Goal: Transaction & Acquisition: Book appointment/travel/reservation

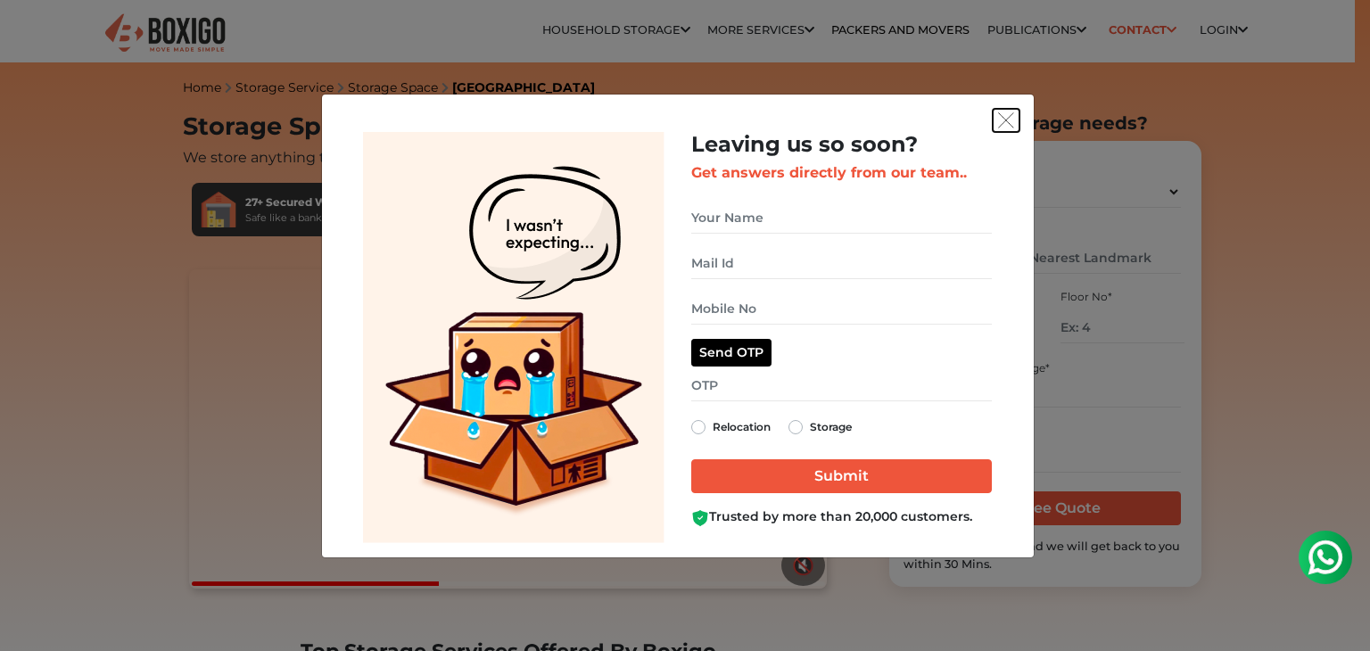
click at [1002, 121] on img "get free quote dialog" at bounding box center [1006, 120] width 16 height 16
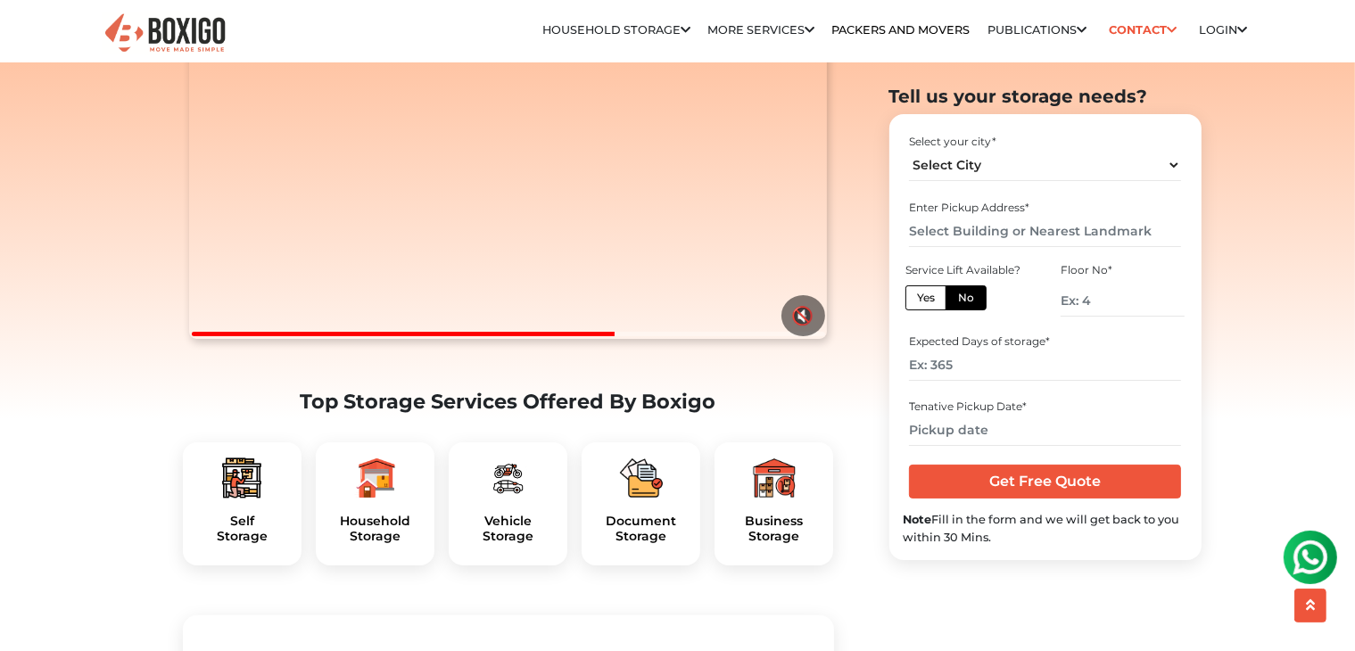
scroll to position [264, 0]
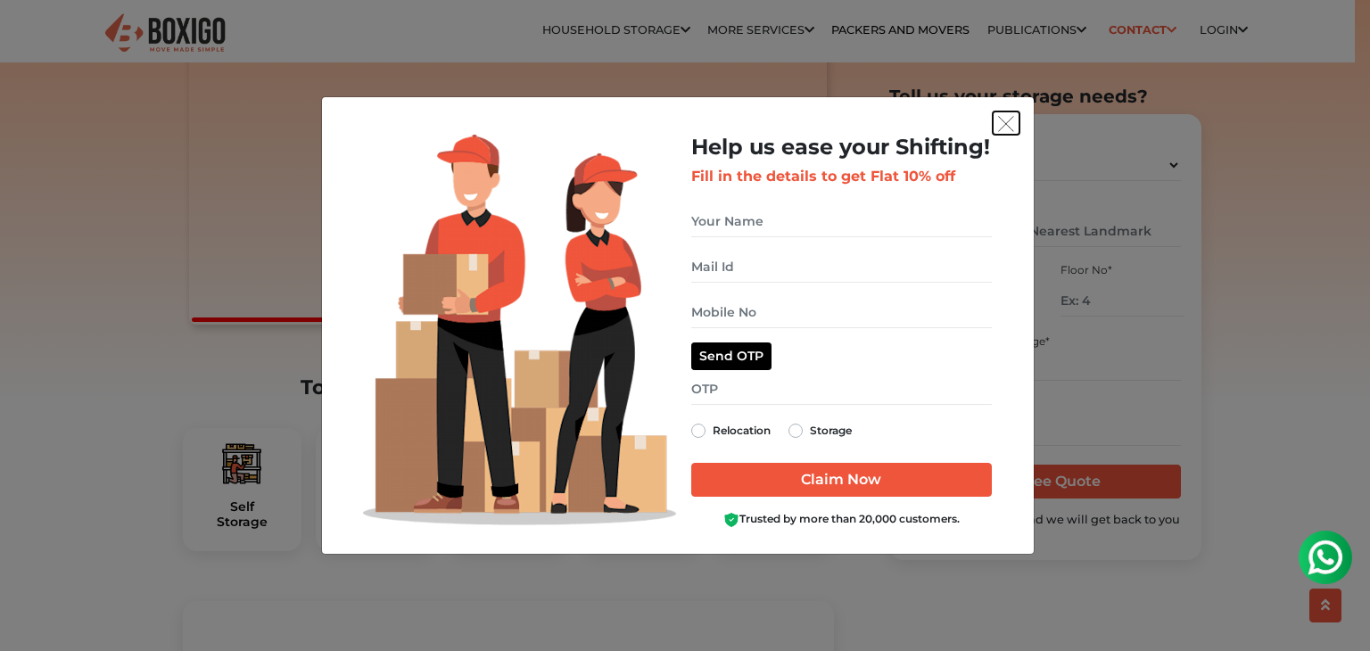
click at [1010, 127] on img "get free quote dialog" at bounding box center [1006, 124] width 16 height 16
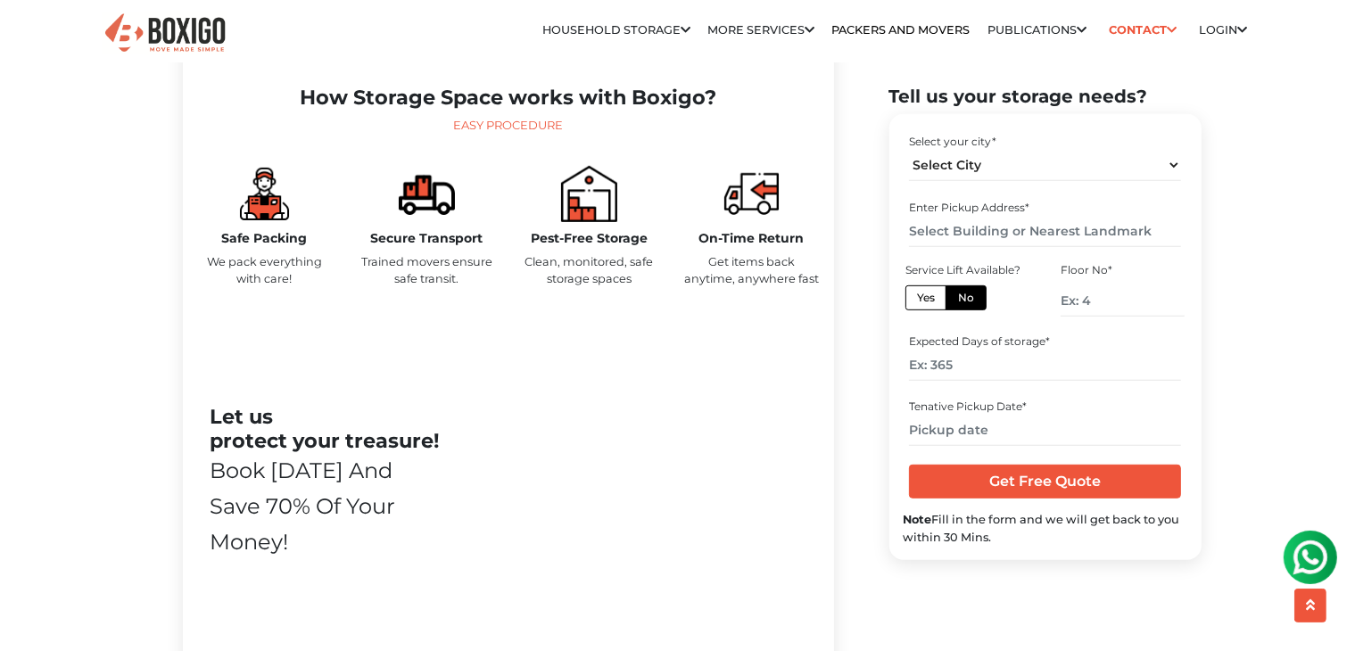
scroll to position [832, 0]
click at [1174, 175] on select "Select City Bangalore Bengaluru Bhopal Bhubaneswar Chennai Coimbatore Cuttack D…" at bounding box center [1045, 165] width 272 height 31
select select "[GEOGRAPHIC_DATA]"
click at [909, 150] on select "Select City Bangalore Bengaluru Bhopal Bhubaneswar Chennai Coimbatore Cuttack D…" at bounding box center [1045, 165] width 272 height 31
click at [1071, 236] on input "text" at bounding box center [1045, 231] width 272 height 31
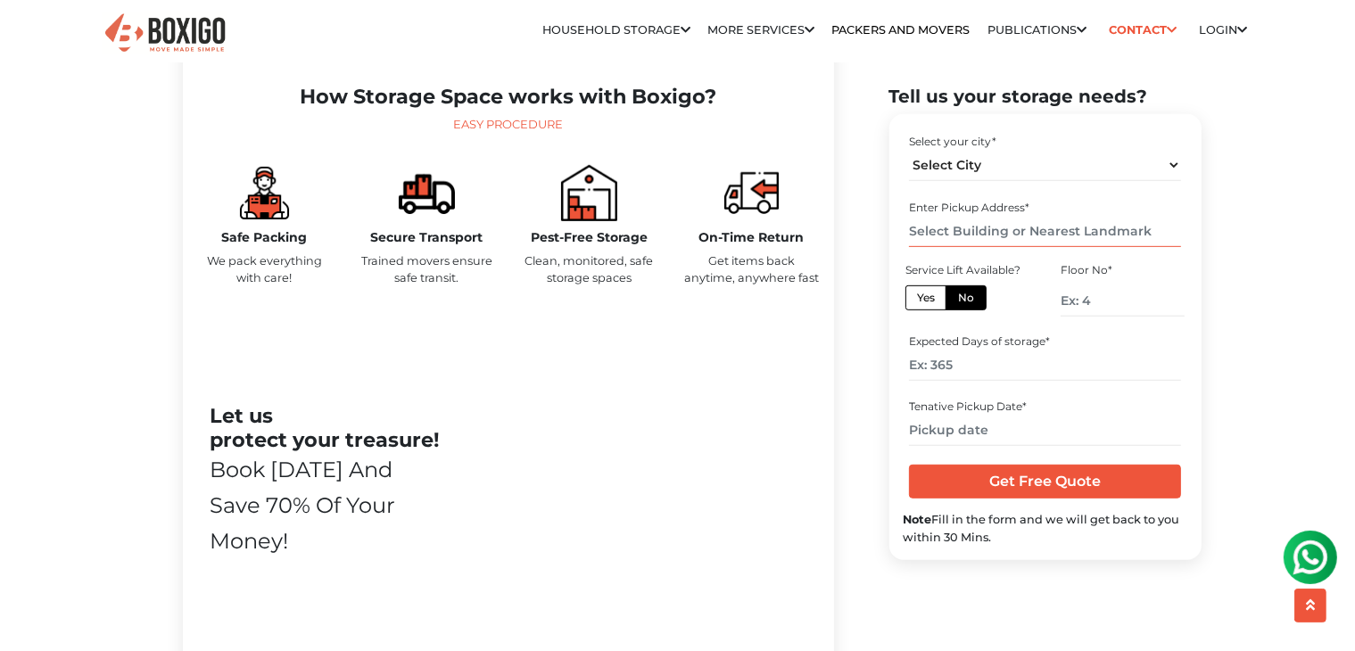
click at [1071, 236] on input "text" at bounding box center [1045, 231] width 272 height 31
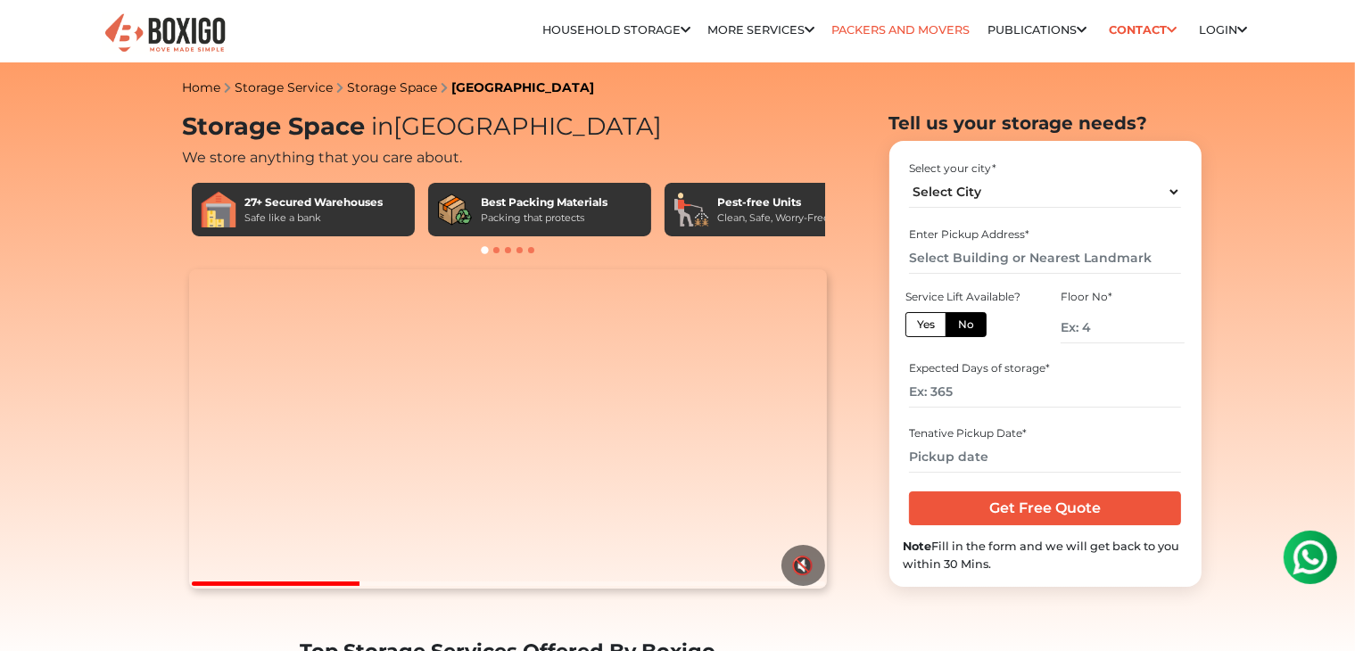
click at [869, 29] on link "Packers and Movers" at bounding box center [901, 29] width 138 height 13
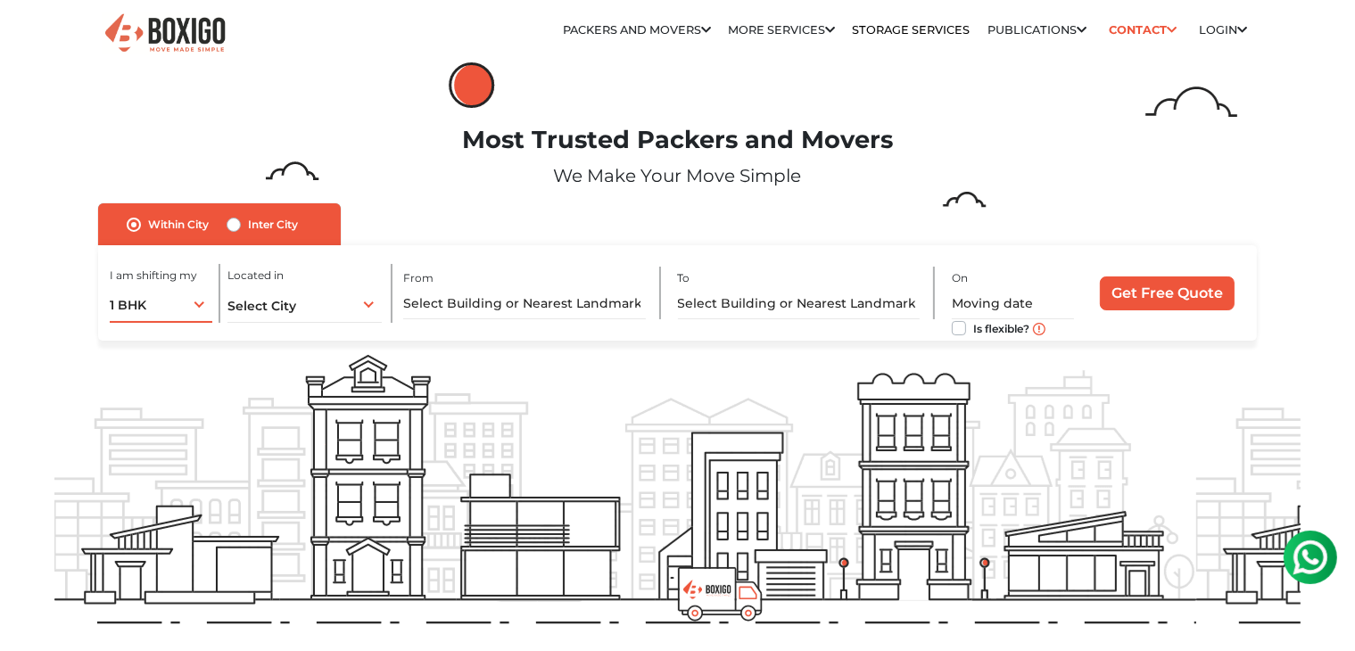
click at [195, 305] on div "1 BHK 1 BHK 2 BHK 3 BHK 3 + BHK FEW ITEMS" at bounding box center [161, 303] width 103 height 37
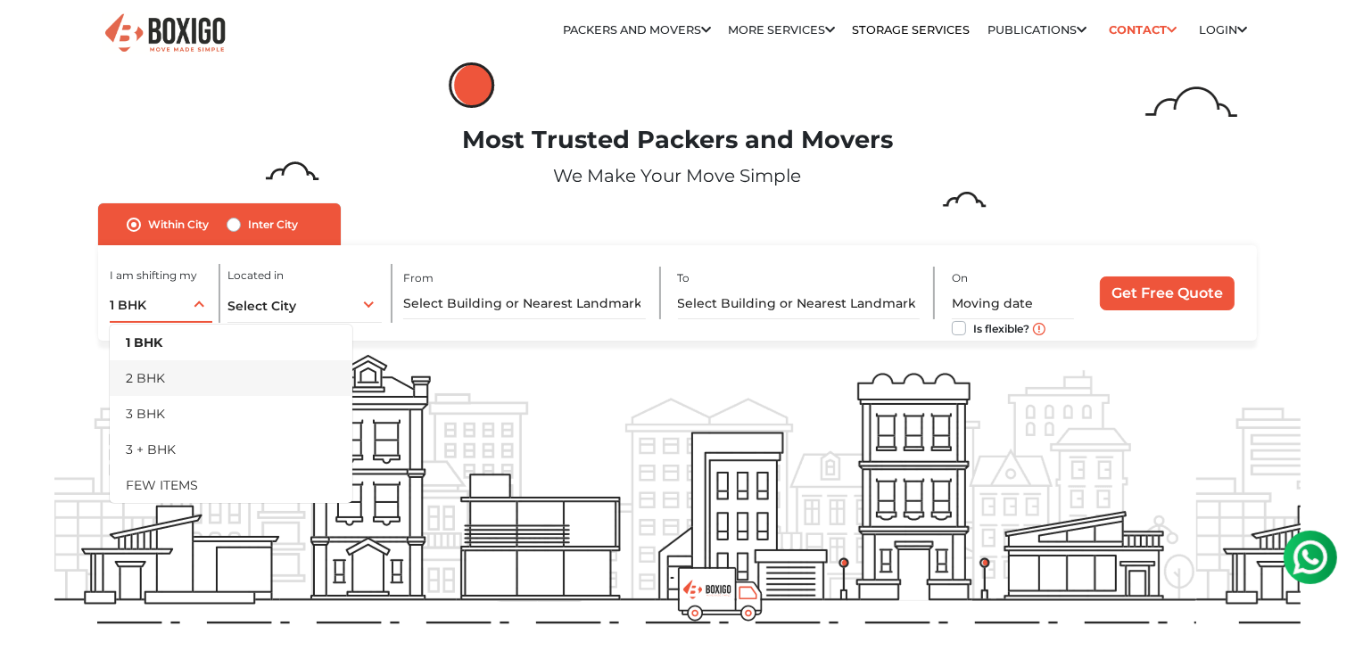
click at [145, 383] on li "2 BHK" at bounding box center [231, 378] width 243 height 36
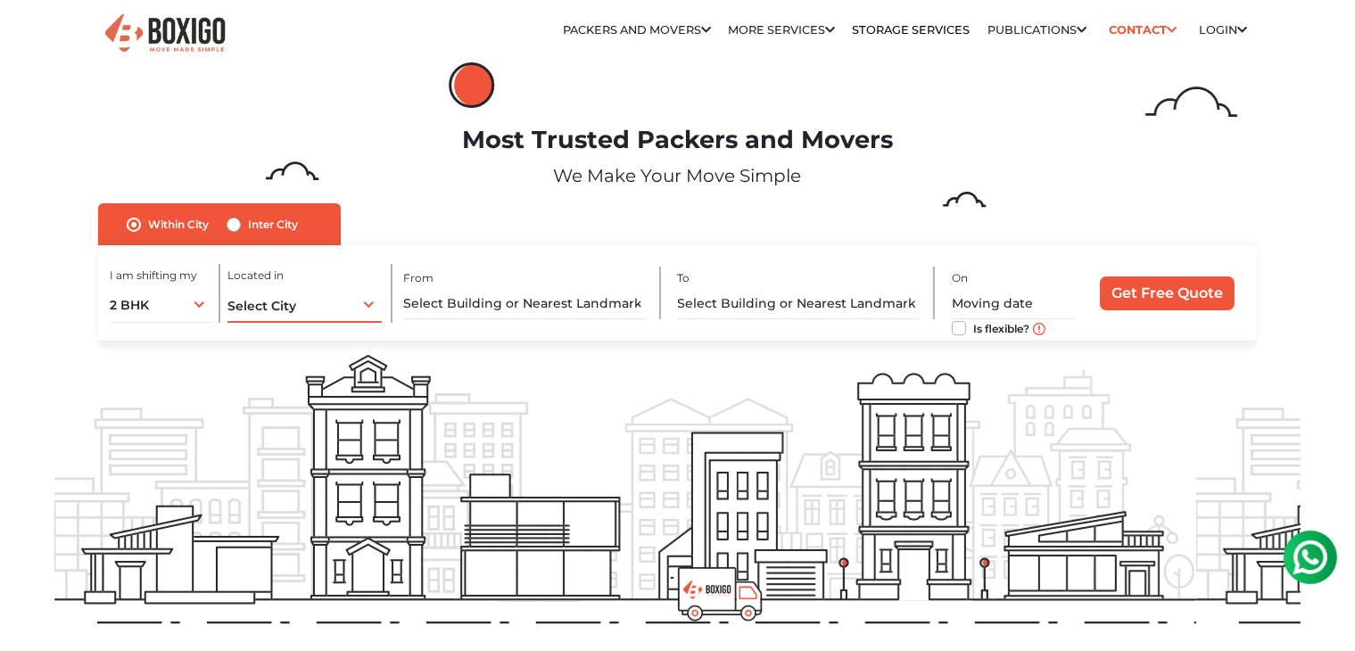
click at [375, 309] on div "Select City Select City [GEOGRAPHIC_DATA] [GEOGRAPHIC_DATA] [GEOGRAPHIC_DATA] […" at bounding box center [305, 303] width 155 height 37
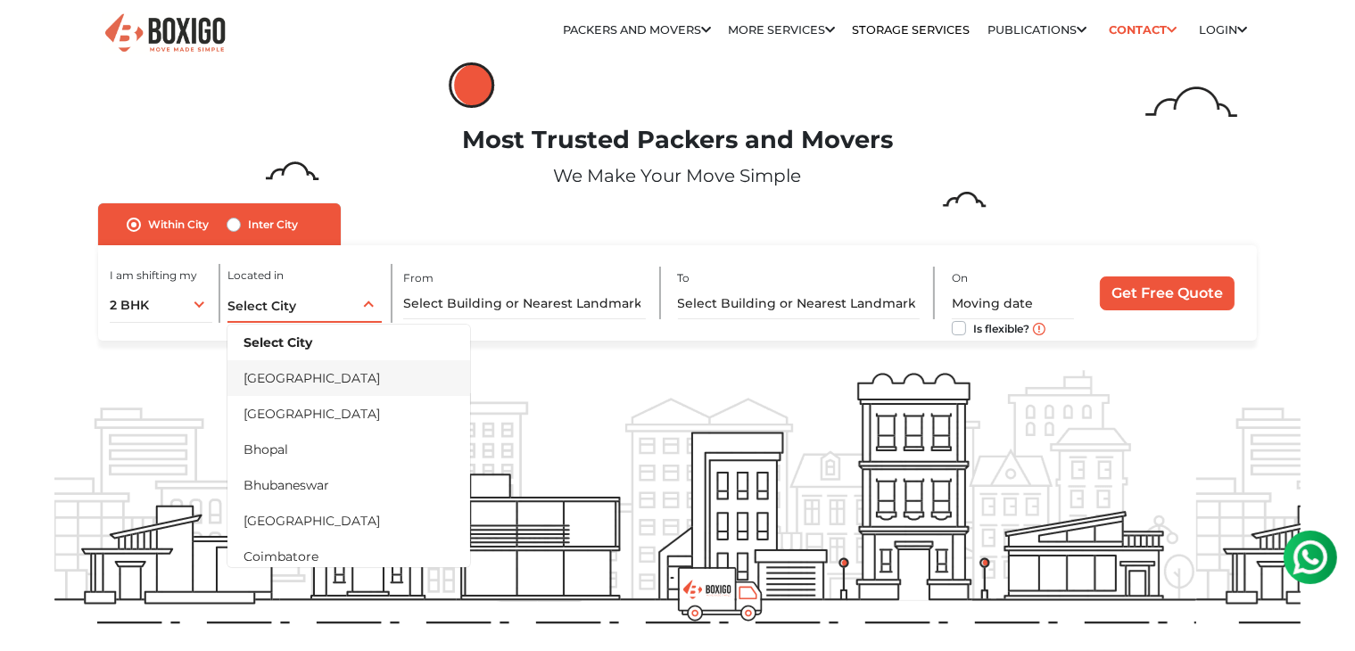
click at [316, 376] on li "[GEOGRAPHIC_DATA]" at bounding box center [349, 378] width 243 height 36
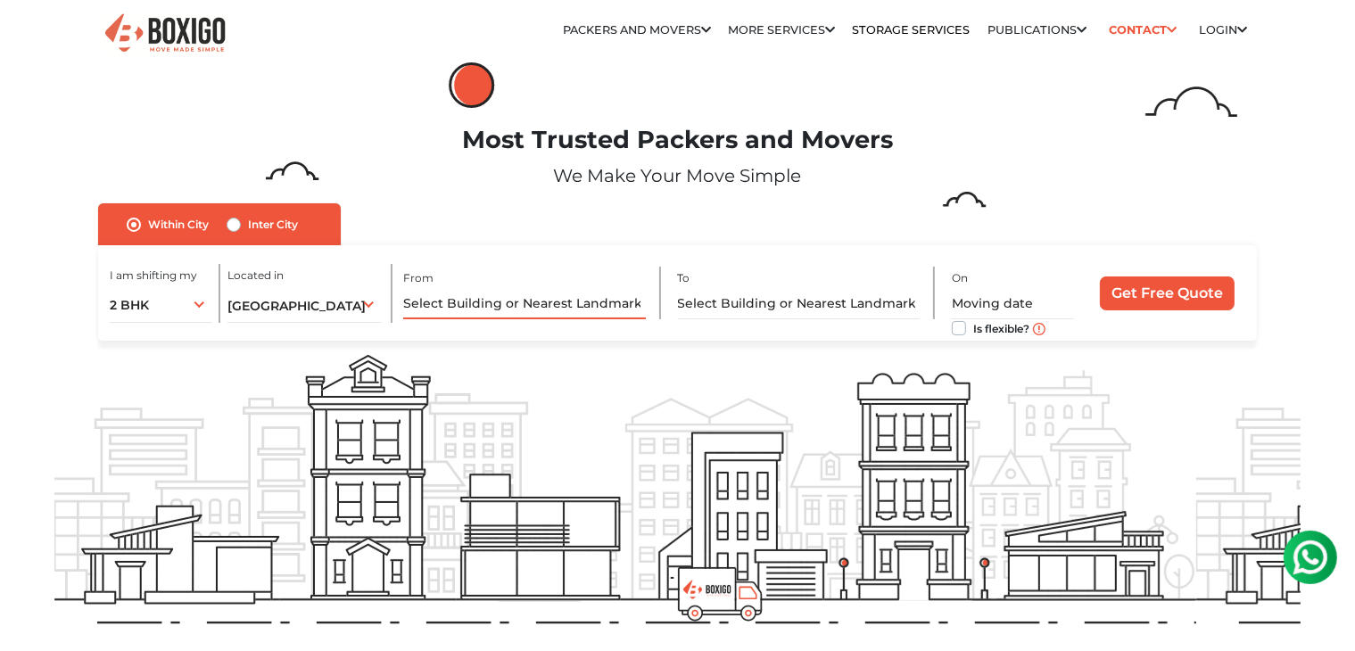
click at [546, 300] on input "text" at bounding box center [524, 303] width 243 height 31
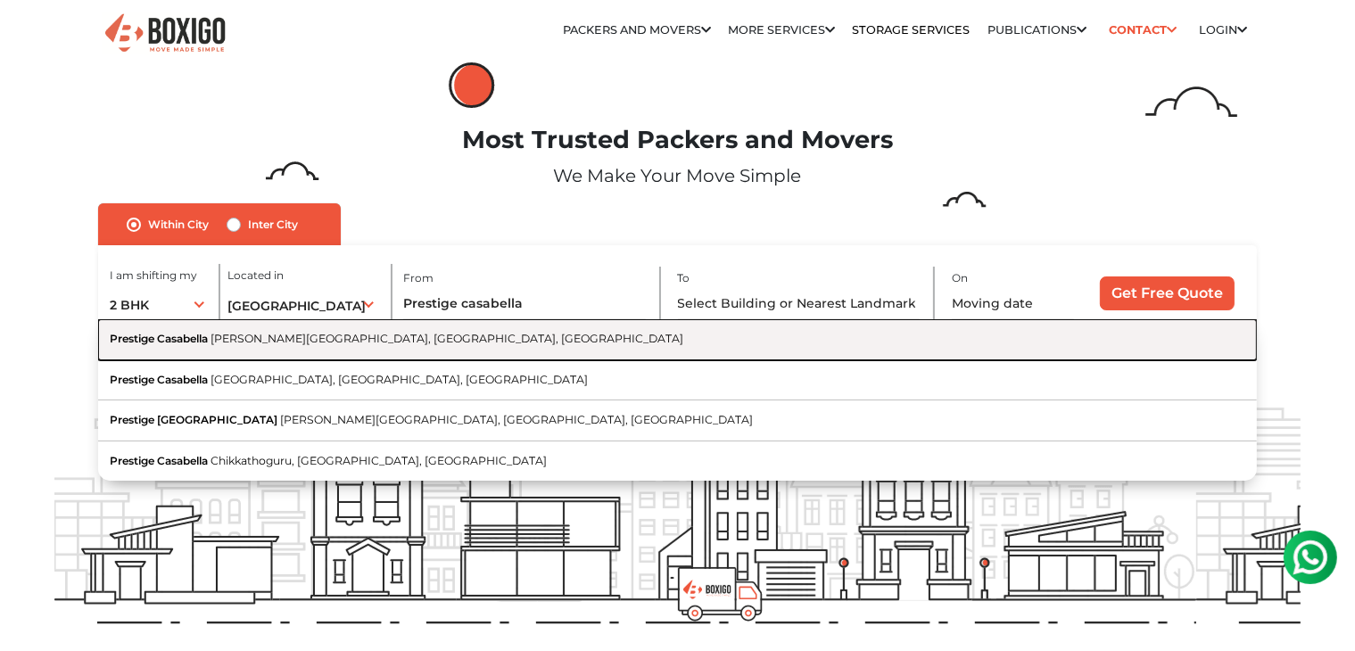
click at [280, 338] on span "[PERSON_NAME][GEOGRAPHIC_DATA], [GEOGRAPHIC_DATA], [GEOGRAPHIC_DATA]" at bounding box center [447, 338] width 473 height 13
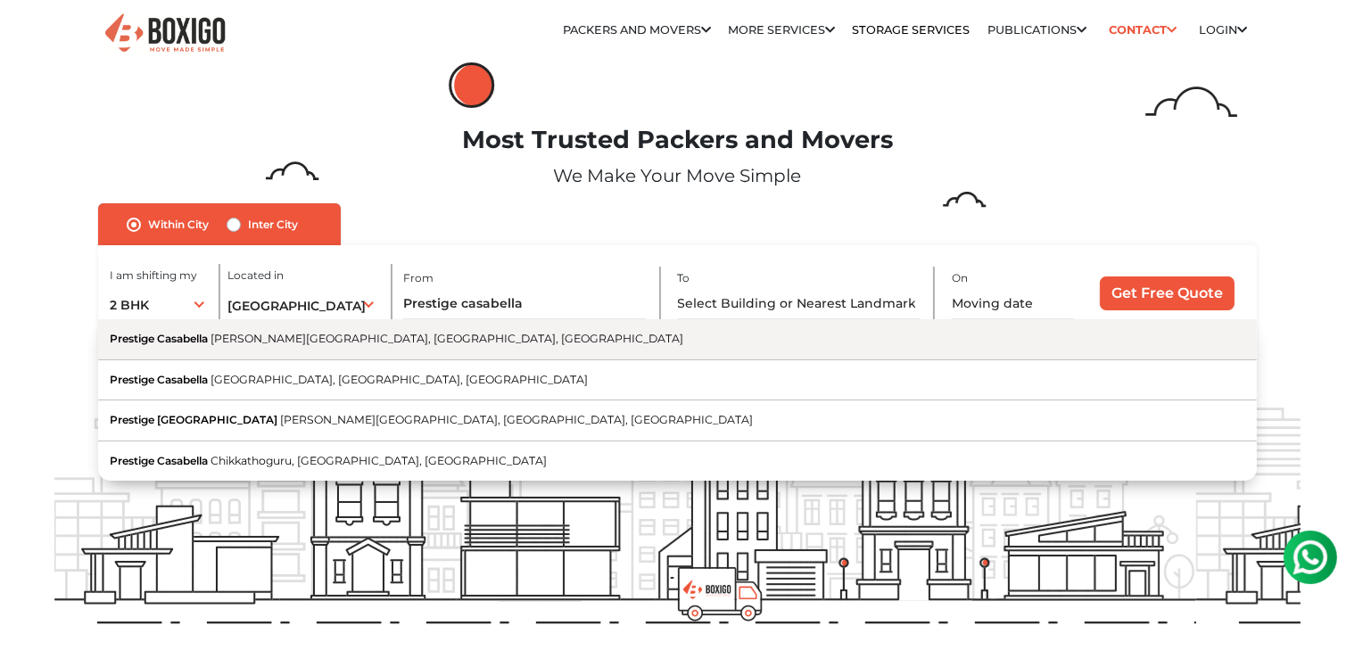
type input "Prestige [PERSON_NAME][GEOGRAPHIC_DATA], [GEOGRAPHIC_DATA], [GEOGRAPHIC_DATA]"
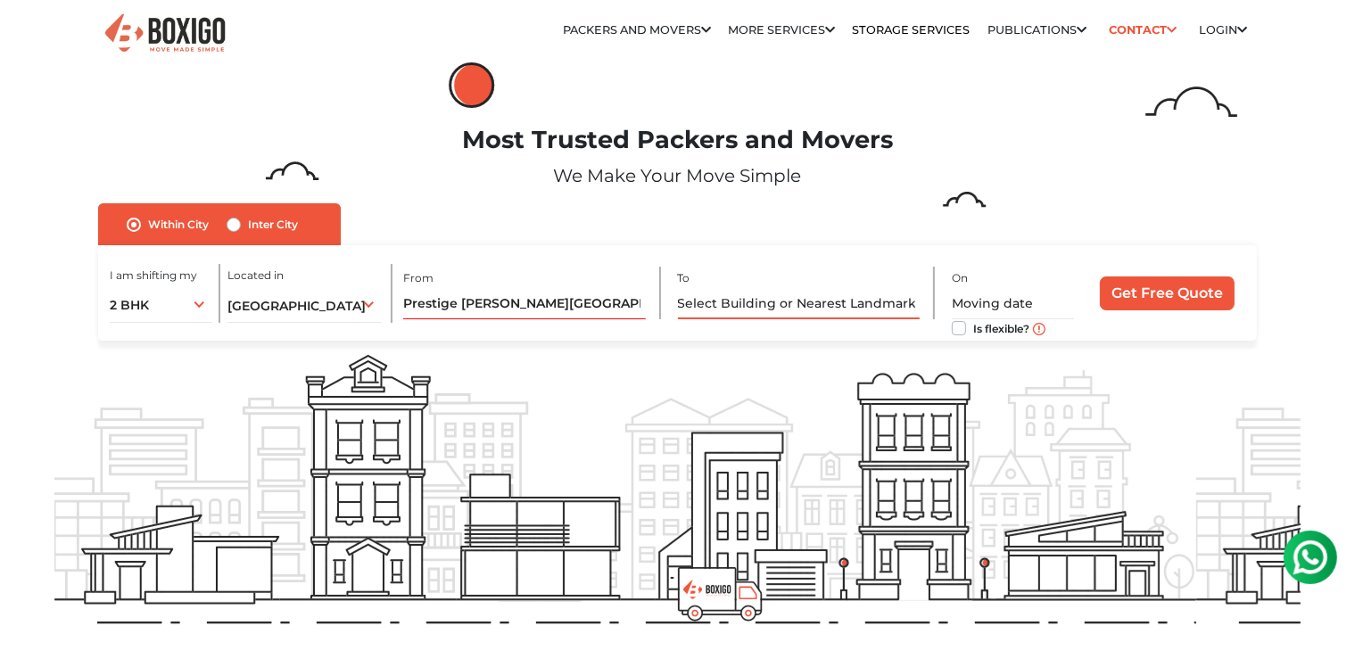
click at [782, 301] on input "text" at bounding box center [799, 303] width 243 height 31
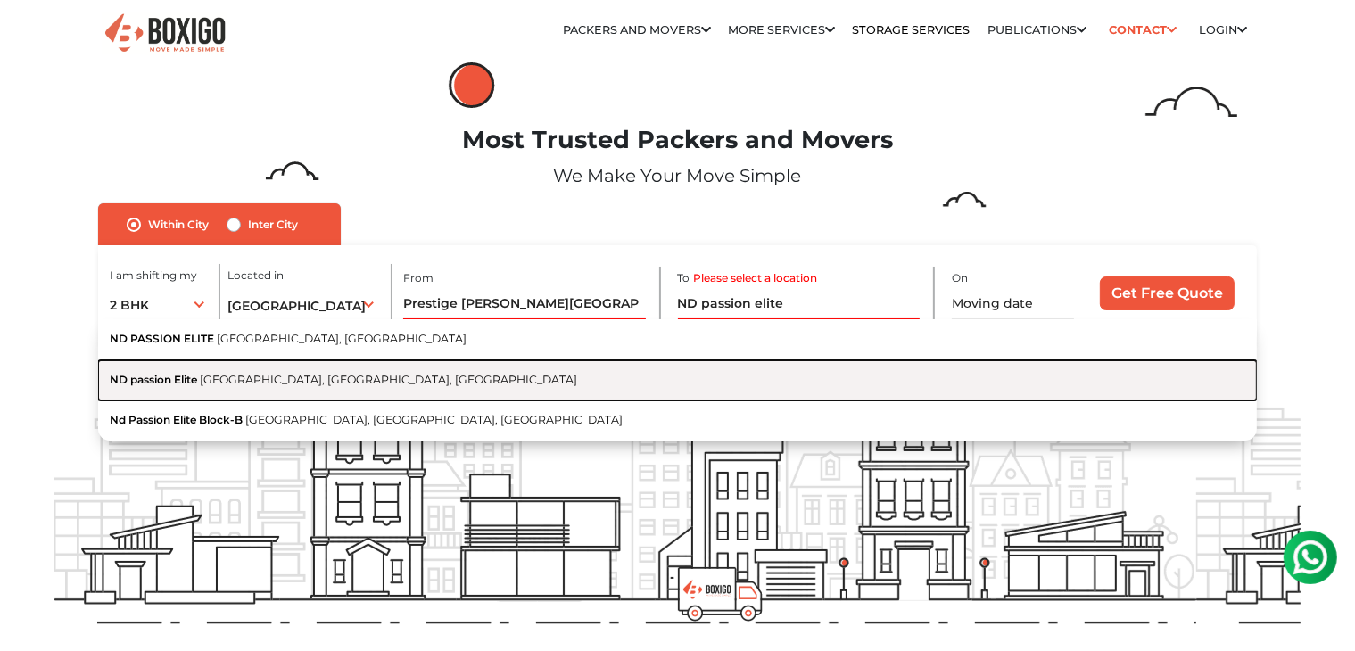
click at [291, 376] on span "[GEOGRAPHIC_DATA], [GEOGRAPHIC_DATA], [GEOGRAPHIC_DATA]" at bounding box center [388, 379] width 377 height 13
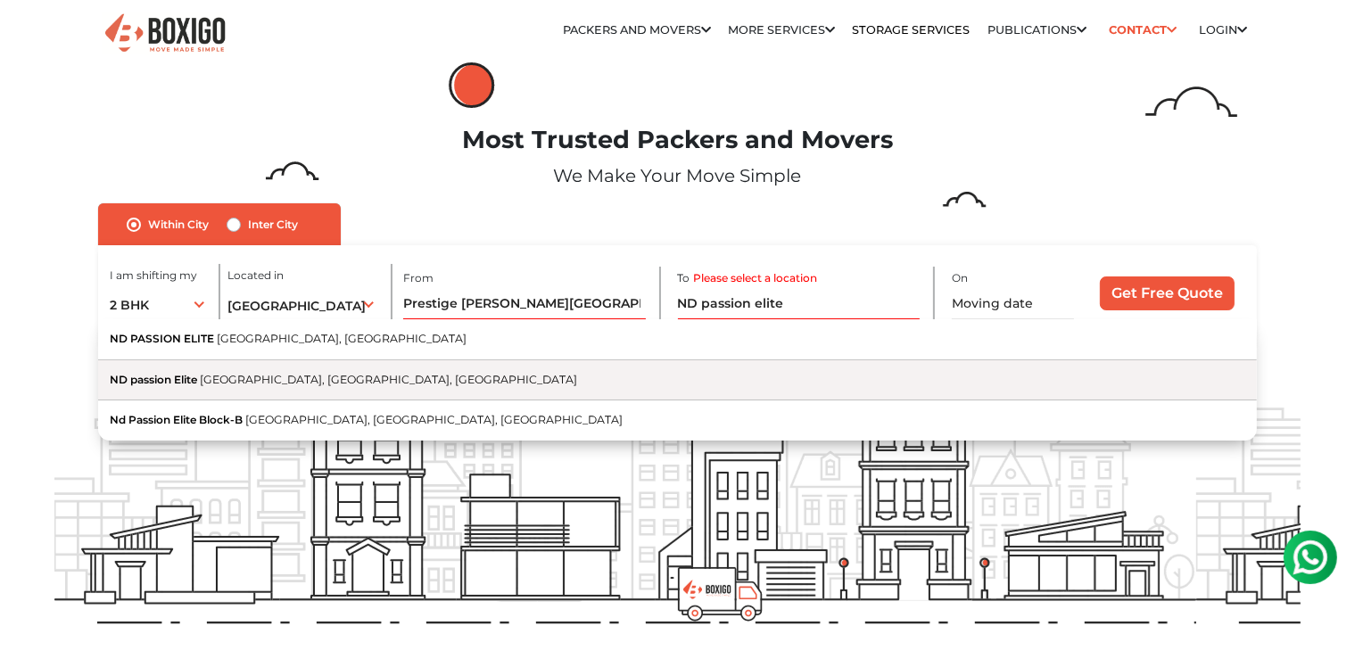
type input "ND passion Elite, Kudlu, [GEOGRAPHIC_DATA], [GEOGRAPHIC_DATA]"
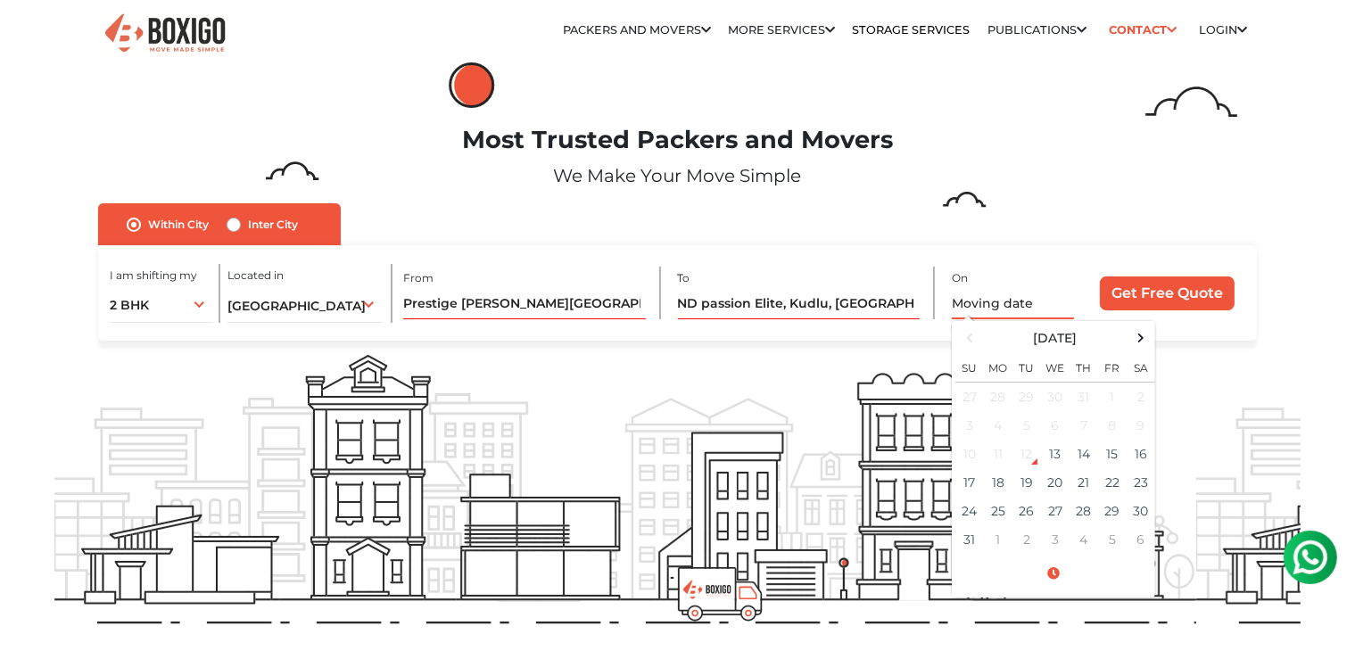
click at [1025, 310] on input "text" at bounding box center [1013, 303] width 122 height 31
click at [1145, 455] on td "16" at bounding box center [1141, 454] width 29 height 29
type input "[DATE] 12:00 AM"
click at [1304, 256] on div "no_url_set Within [GEOGRAPHIC_DATA] Inter City I am shifting my 1 BHK 2 BHK 3 B…" at bounding box center [678, 272] width 1274 height 138
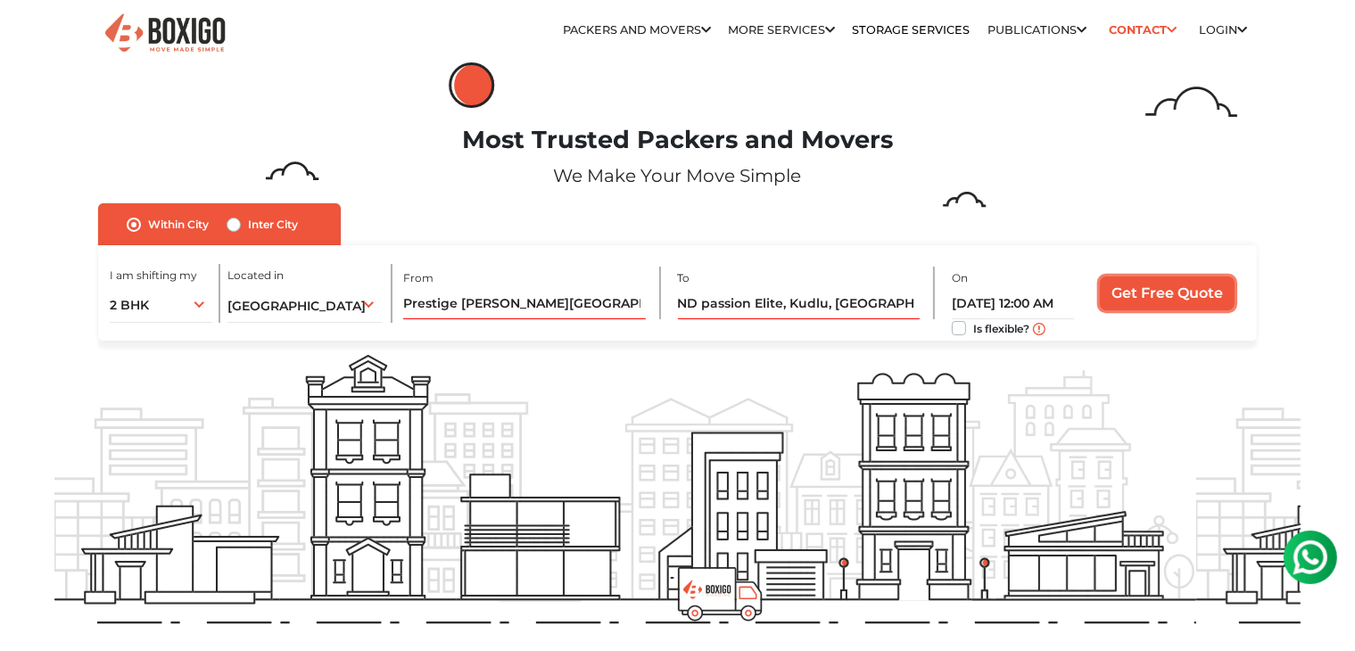
click at [1122, 294] on input "Get Free Quote" at bounding box center [1167, 294] width 135 height 34
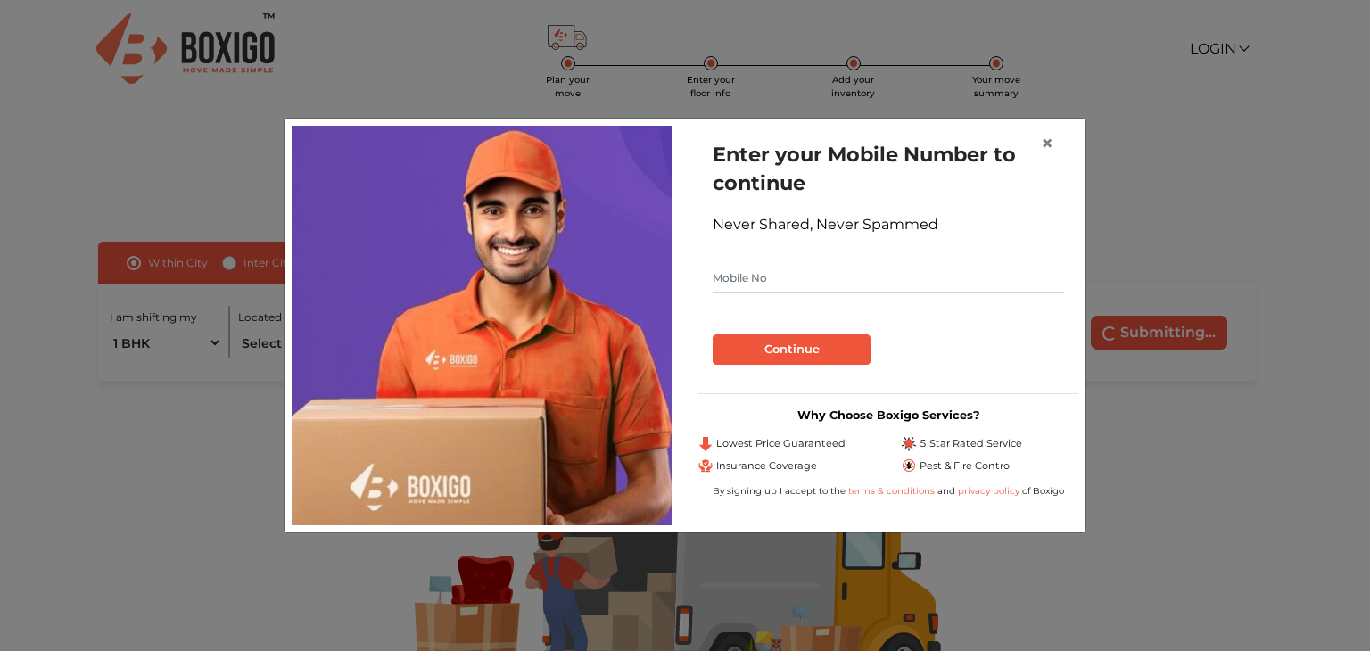
click at [930, 277] on input "text" at bounding box center [889, 278] width 352 height 29
type input "8904213718"
click at [816, 348] on button "Continue" at bounding box center [792, 350] width 158 height 30
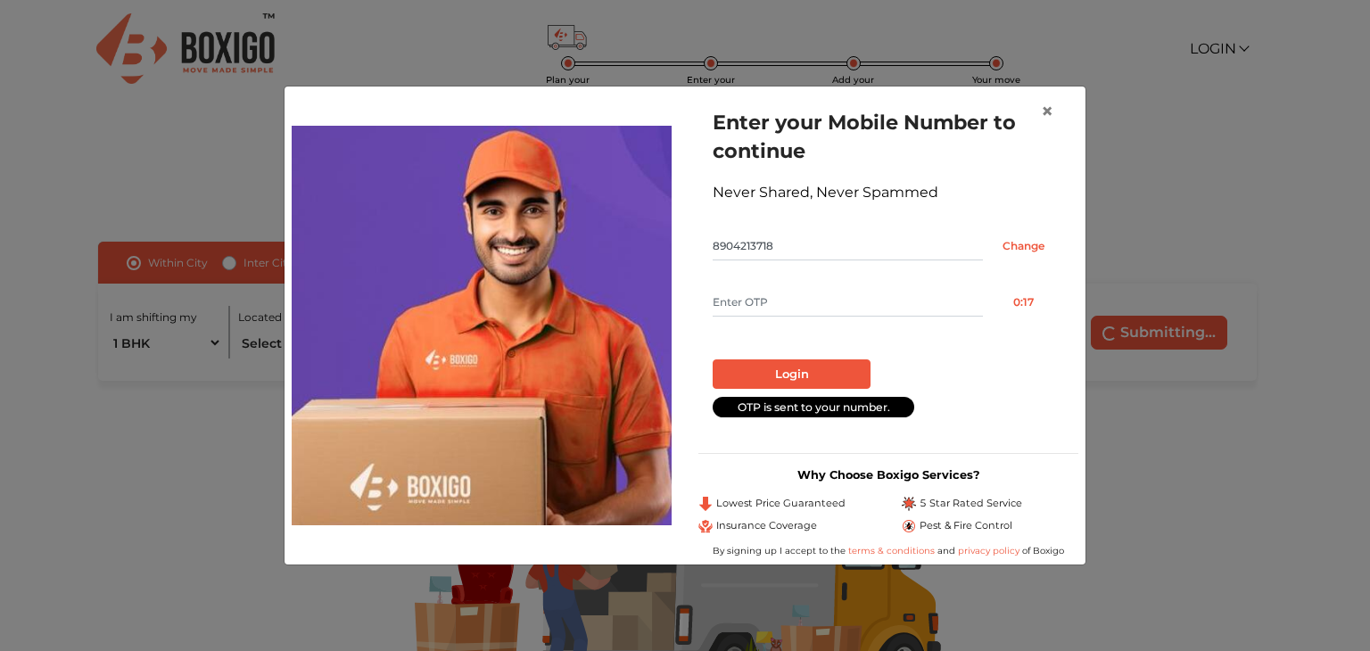
click at [774, 299] on input "text" at bounding box center [848, 302] width 270 height 29
type input "6208"
click at [807, 373] on button "Login" at bounding box center [792, 375] width 158 height 30
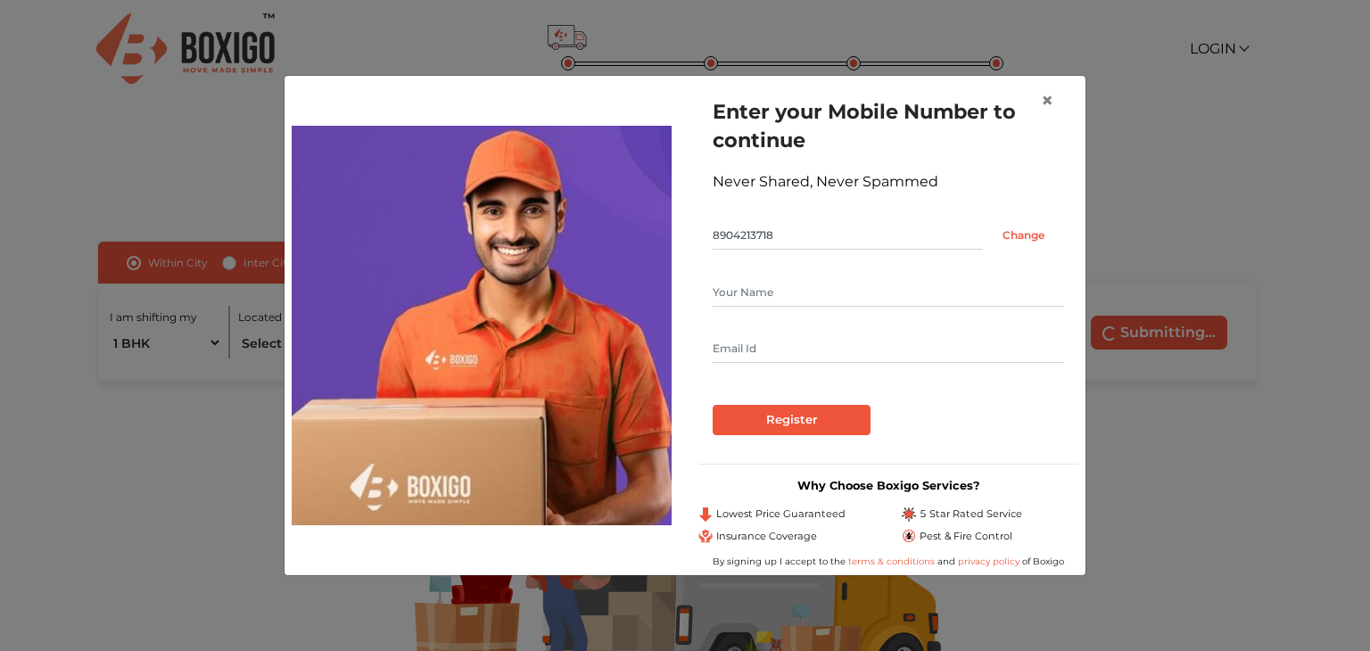
click at [856, 294] on input "text" at bounding box center [889, 292] width 352 height 29
type input "Ashish"
click at [815, 354] on input "text" at bounding box center [889, 349] width 352 height 29
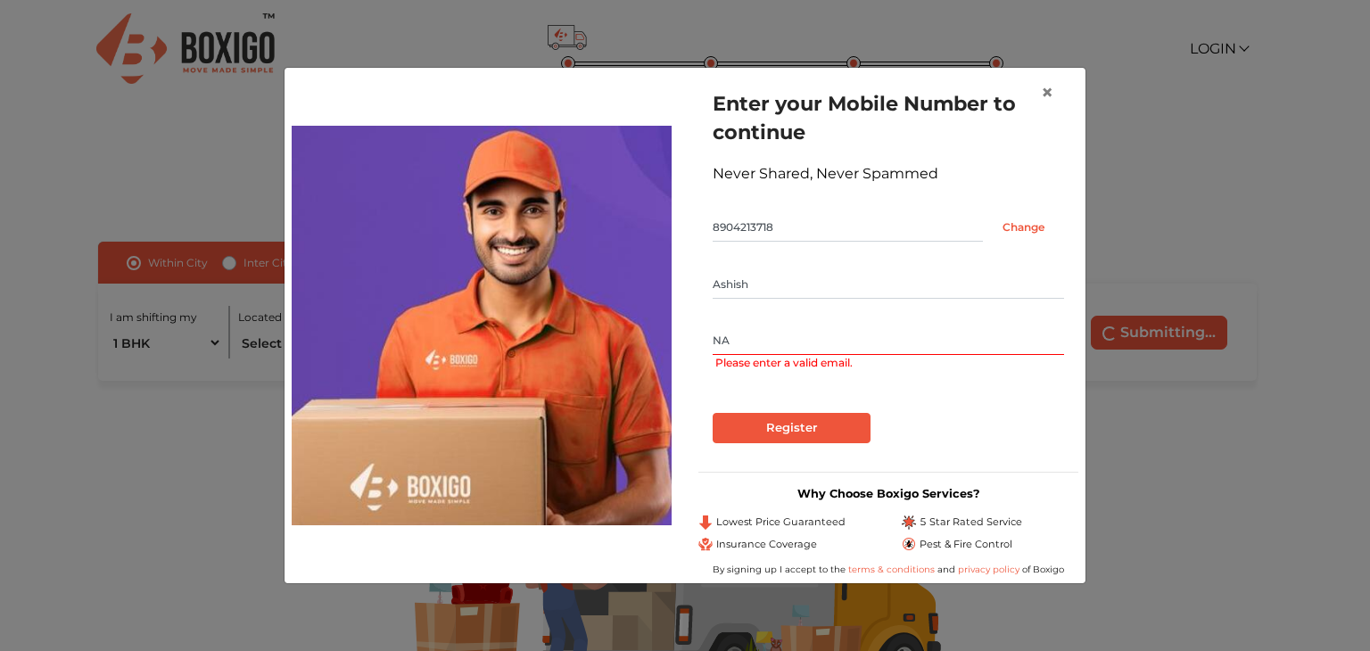
type input "N"
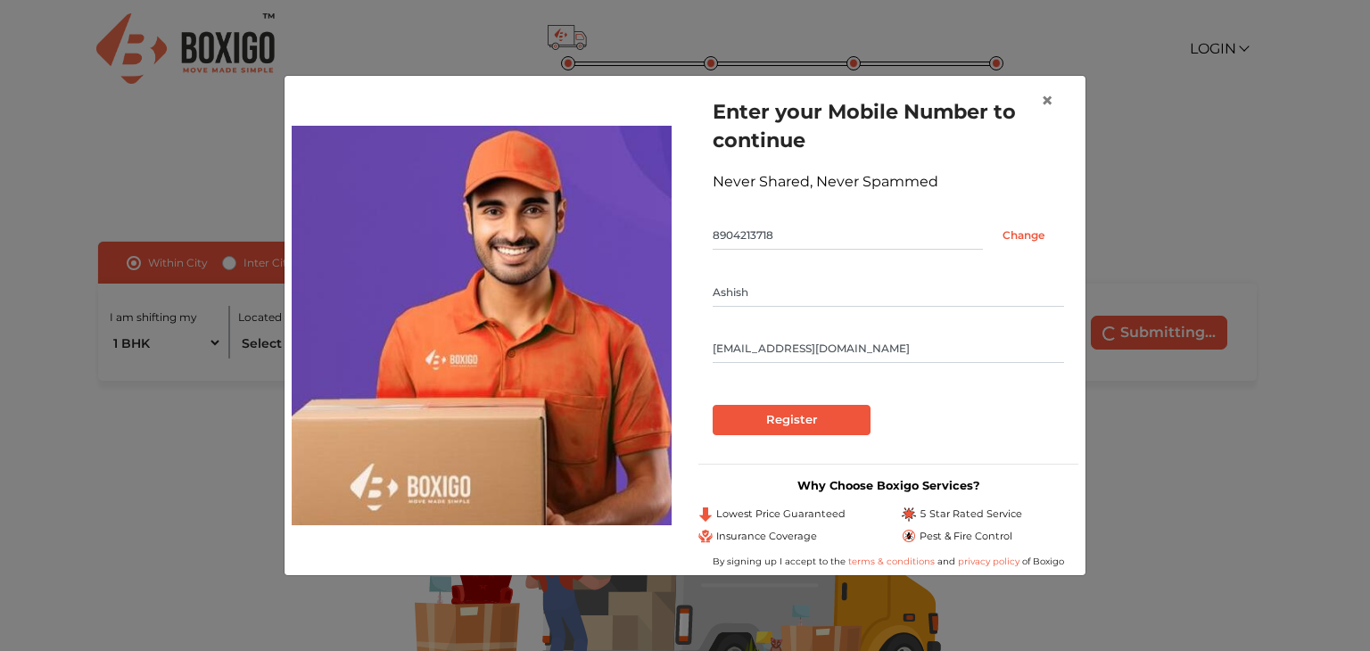
type input "kjashish11@gmail.com"
click at [843, 415] on input "Register" at bounding box center [792, 420] width 158 height 30
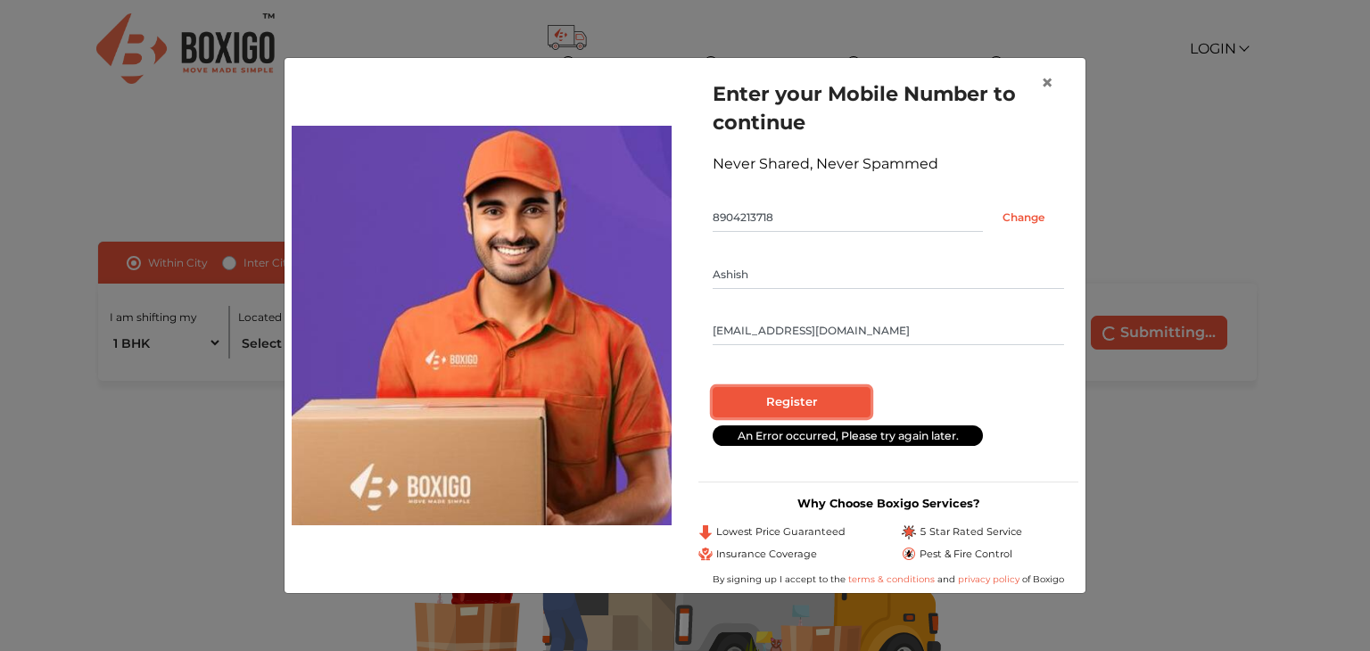
click at [813, 401] on input "Register" at bounding box center [792, 402] width 158 height 30
click at [788, 399] on input "Register" at bounding box center [792, 402] width 158 height 30
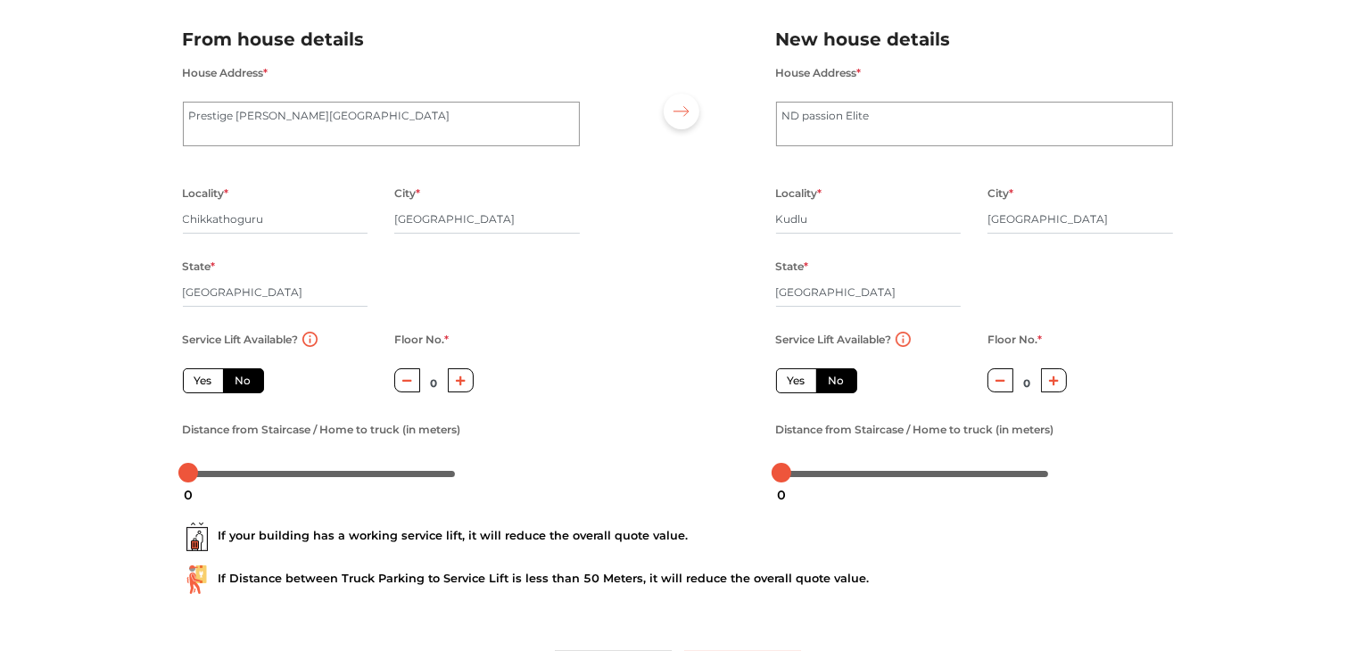
scroll to position [125, 0]
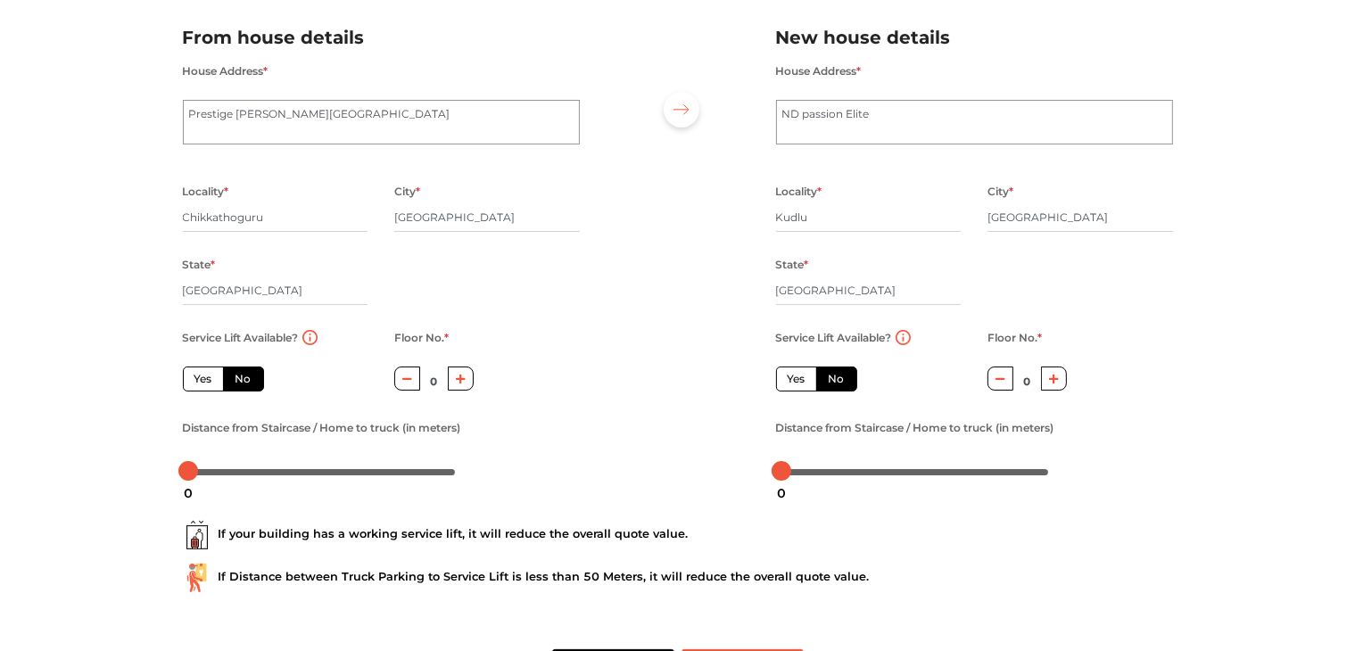
click at [243, 385] on label "No" at bounding box center [243, 379] width 41 height 25
click at [243, 383] on input "No" at bounding box center [242, 377] width 12 height 12
radio input "true"
click at [203, 388] on label "Yes" at bounding box center [203, 379] width 41 height 25
click at [203, 383] on input "Yes" at bounding box center [200, 377] width 12 height 12
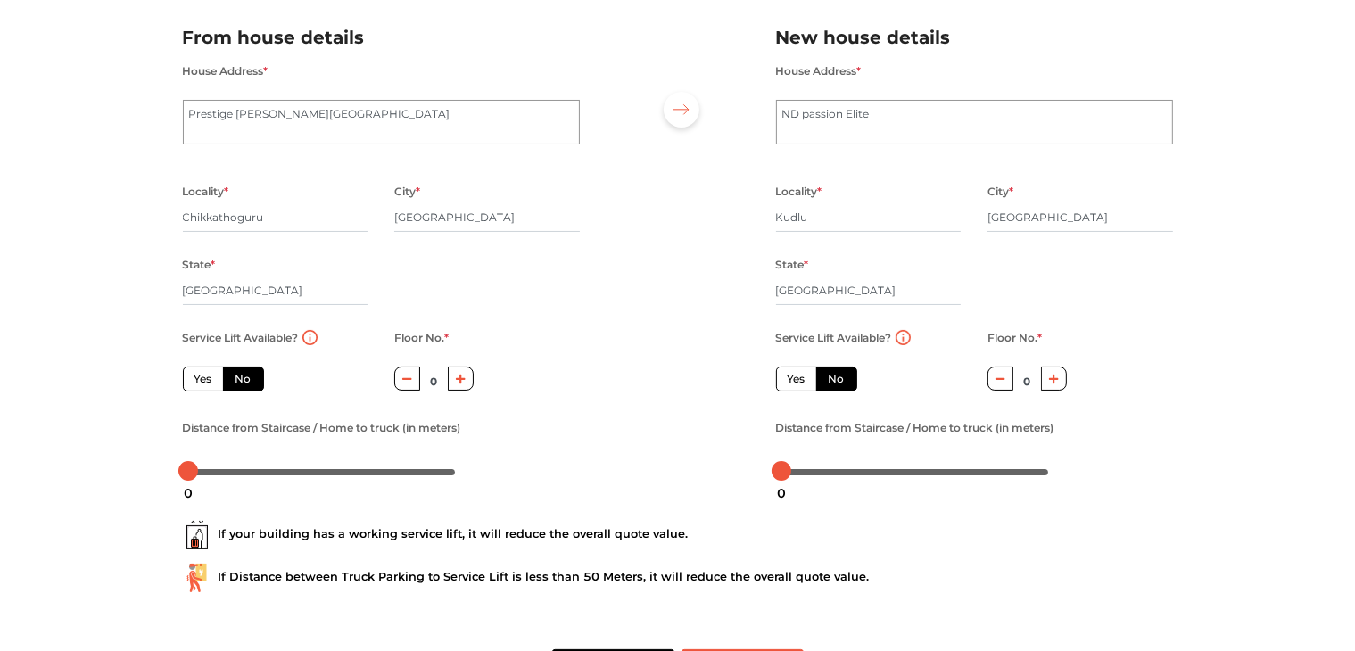
radio input "true"
click at [244, 386] on label "No" at bounding box center [243, 379] width 41 height 25
click at [244, 383] on input "No" at bounding box center [242, 377] width 12 height 12
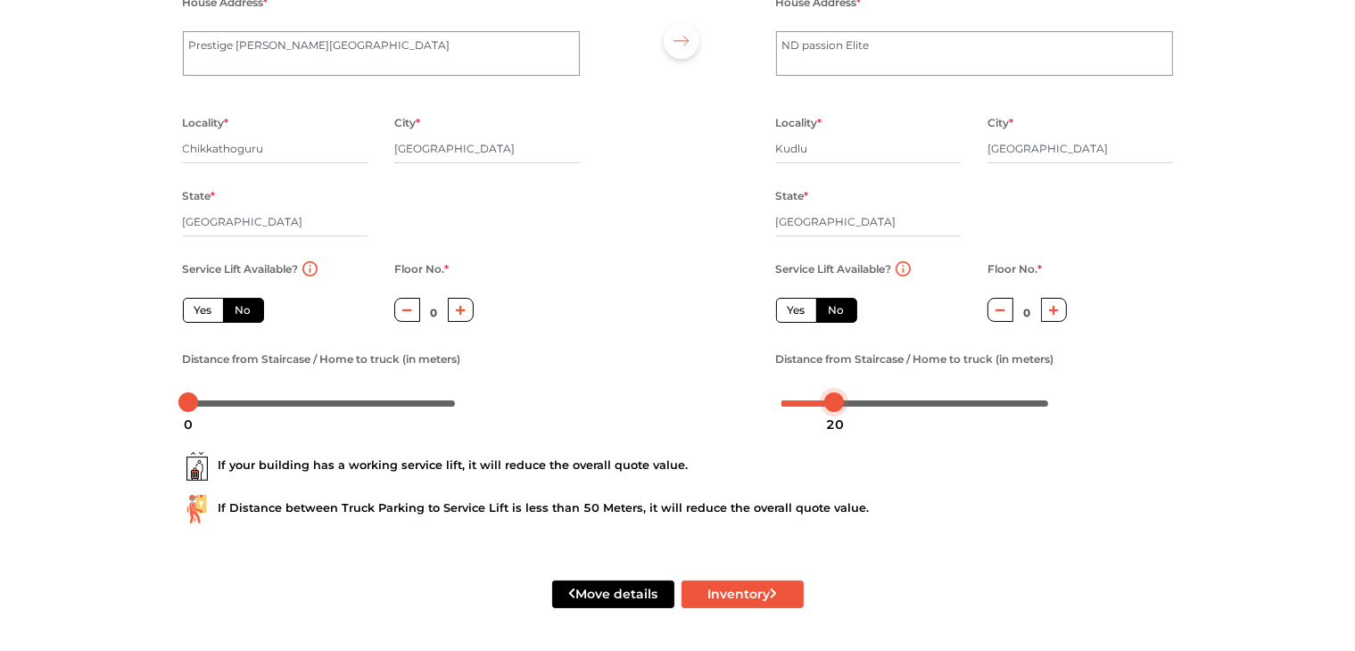
drag, startPoint x: 784, startPoint y: 401, endPoint x: 839, endPoint y: 405, distance: 54.6
click at [839, 405] on body "Plan your move Enter your floor info Add your inventory Your move summary My Mo…" at bounding box center [677, 131] width 1355 height 651
drag, startPoint x: 191, startPoint y: 404, endPoint x: 292, endPoint y: 411, distance: 101.1
click at [292, 411] on body "Plan your move Enter your floor info Add your inventory Your move summary My Mo…" at bounding box center [677, 131] width 1355 height 651
drag, startPoint x: 292, startPoint y: 401, endPoint x: 283, endPoint y: 402, distance: 9.1
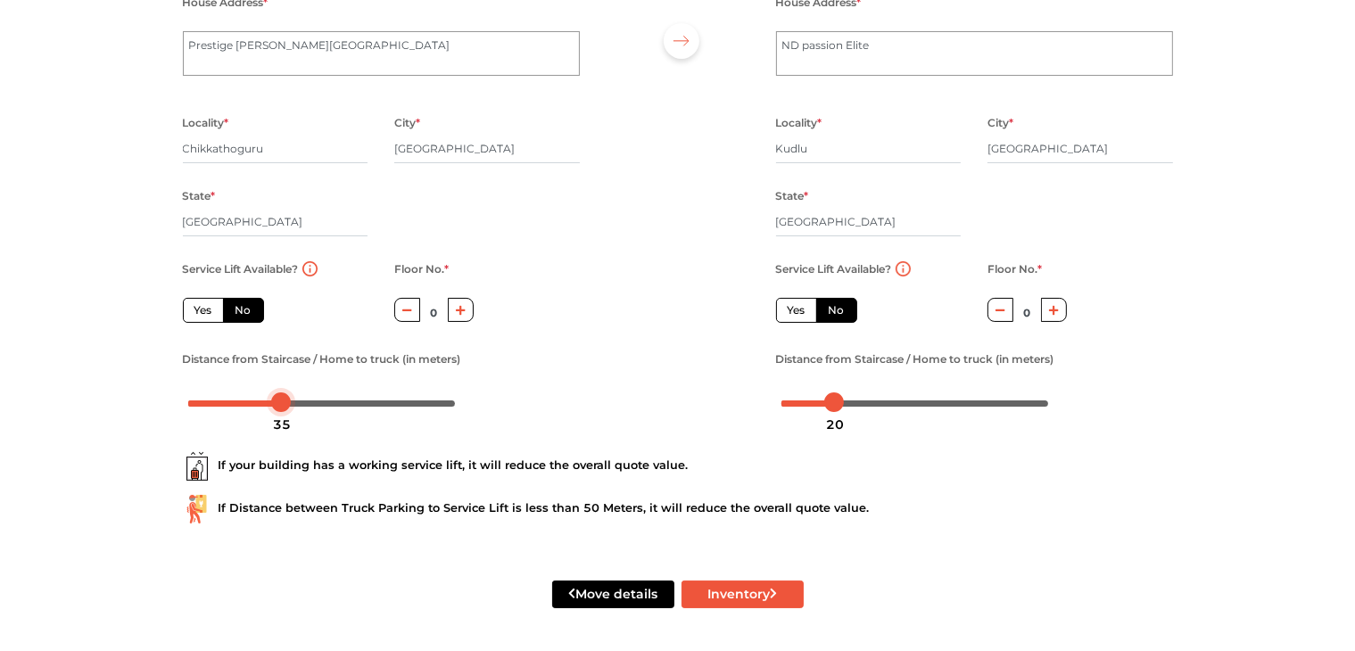
click at [283, 402] on div at bounding box center [281, 403] width 20 height 20
click at [366, 426] on div "If your building has a working service lift, it will reduce the overall quote v…" at bounding box center [678, 481] width 1017 height 114
click at [749, 596] on button "Inventory" at bounding box center [743, 595] width 122 height 28
radio input "true"
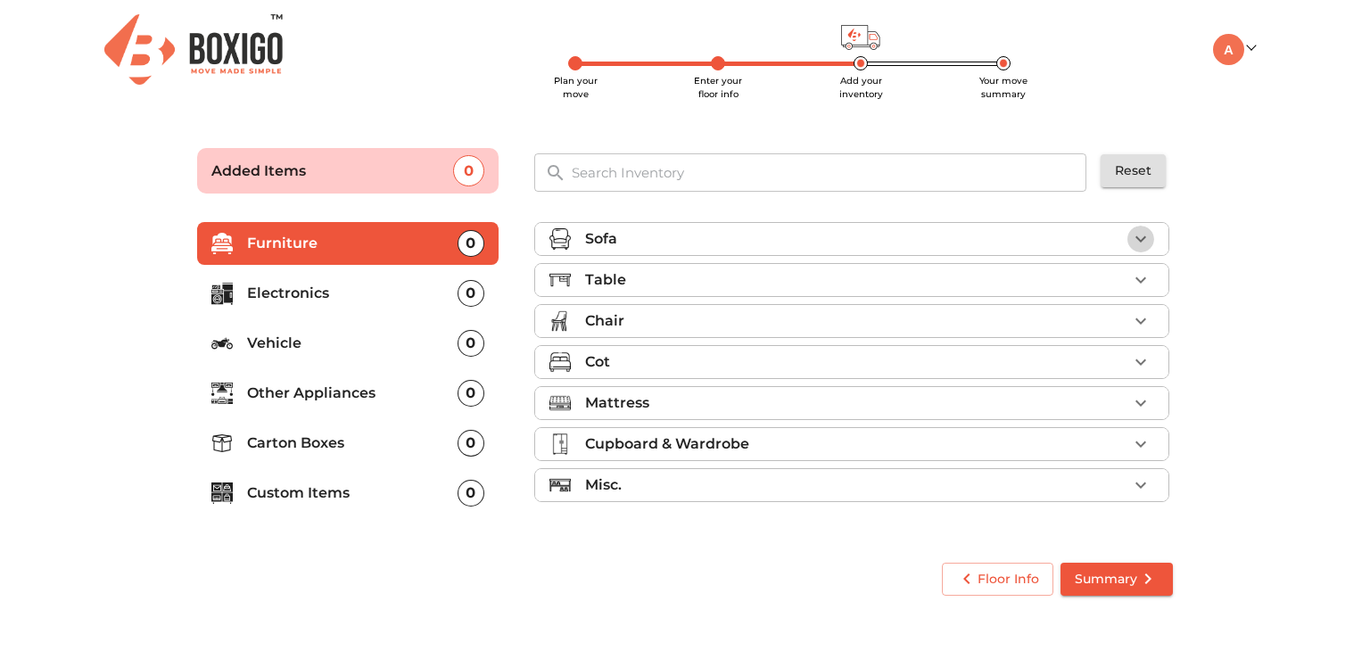
click at [1145, 236] on icon "button" at bounding box center [1141, 239] width 11 height 6
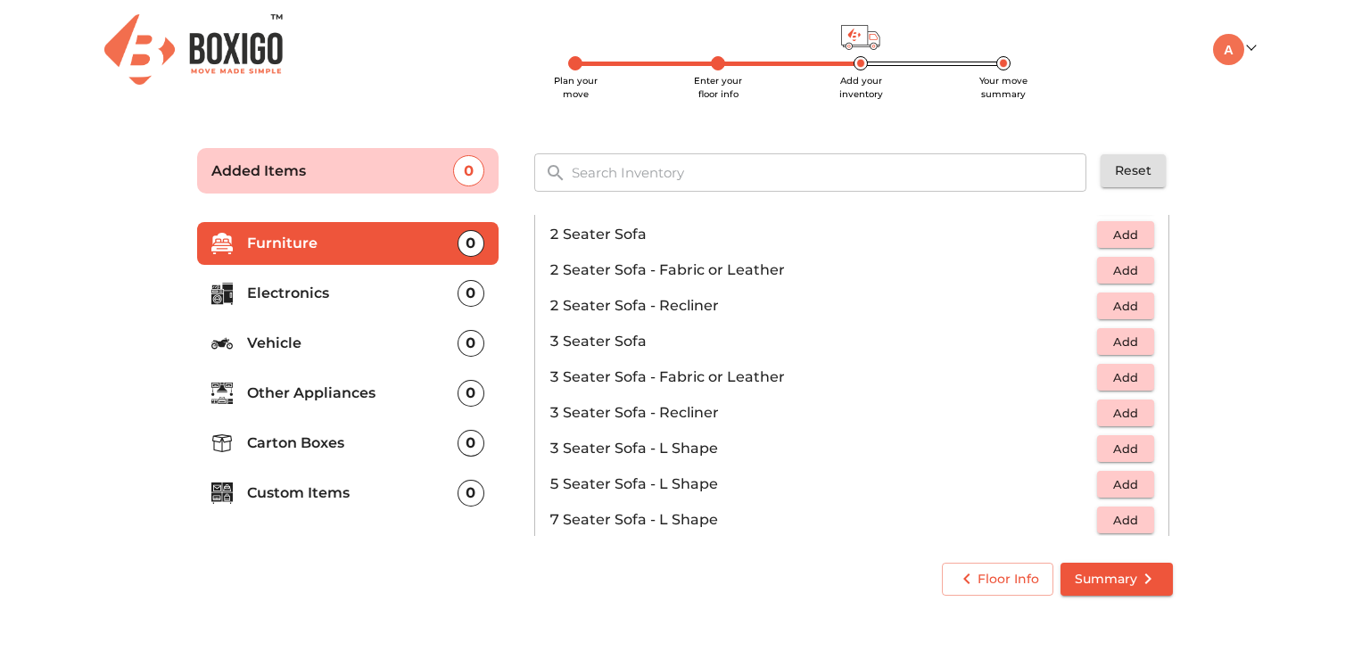
scroll to position [153, 0]
click at [1112, 343] on span "Add" at bounding box center [1125, 343] width 39 height 21
click at [1130, 339] on icon "button" at bounding box center [1140, 342] width 21 height 21
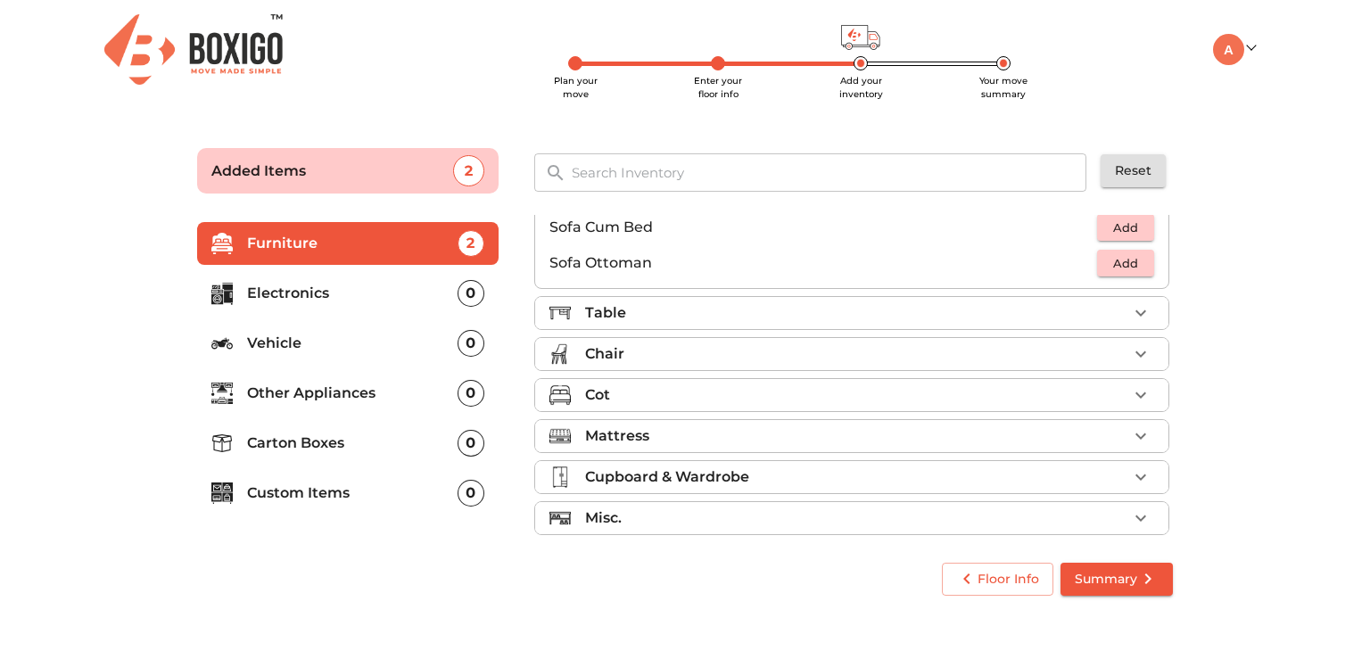
scroll to position [528, 0]
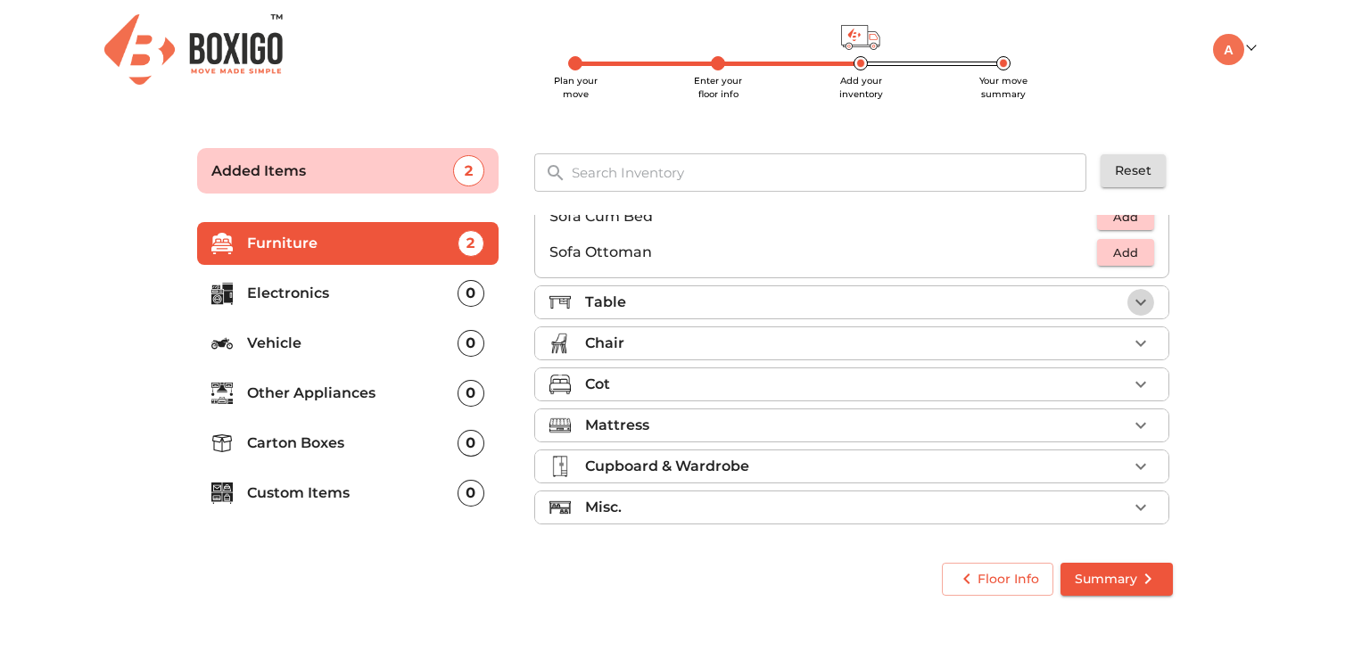
click at [1130, 304] on icon "button" at bounding box center [1140, 302] width 21 height 21
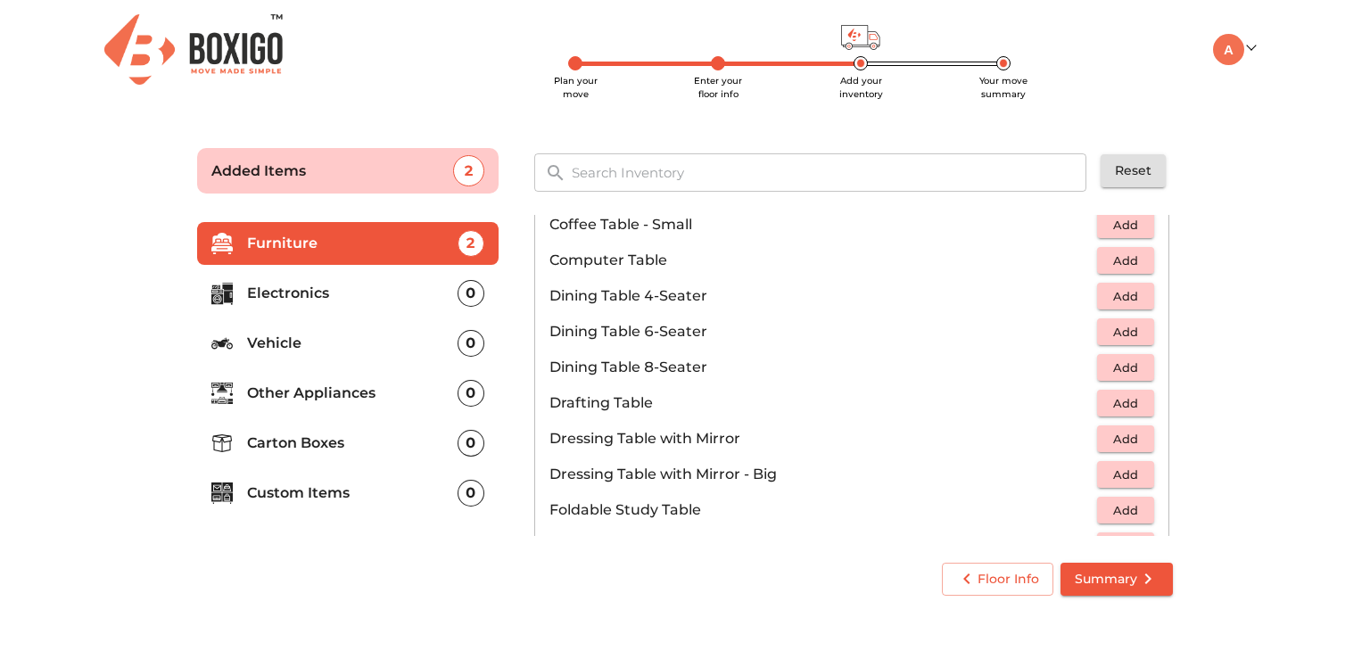
scroll to position [309, 0]
click at [1119, 331] on span "Add" at bounding box center [1125, 335] width 39 height 21
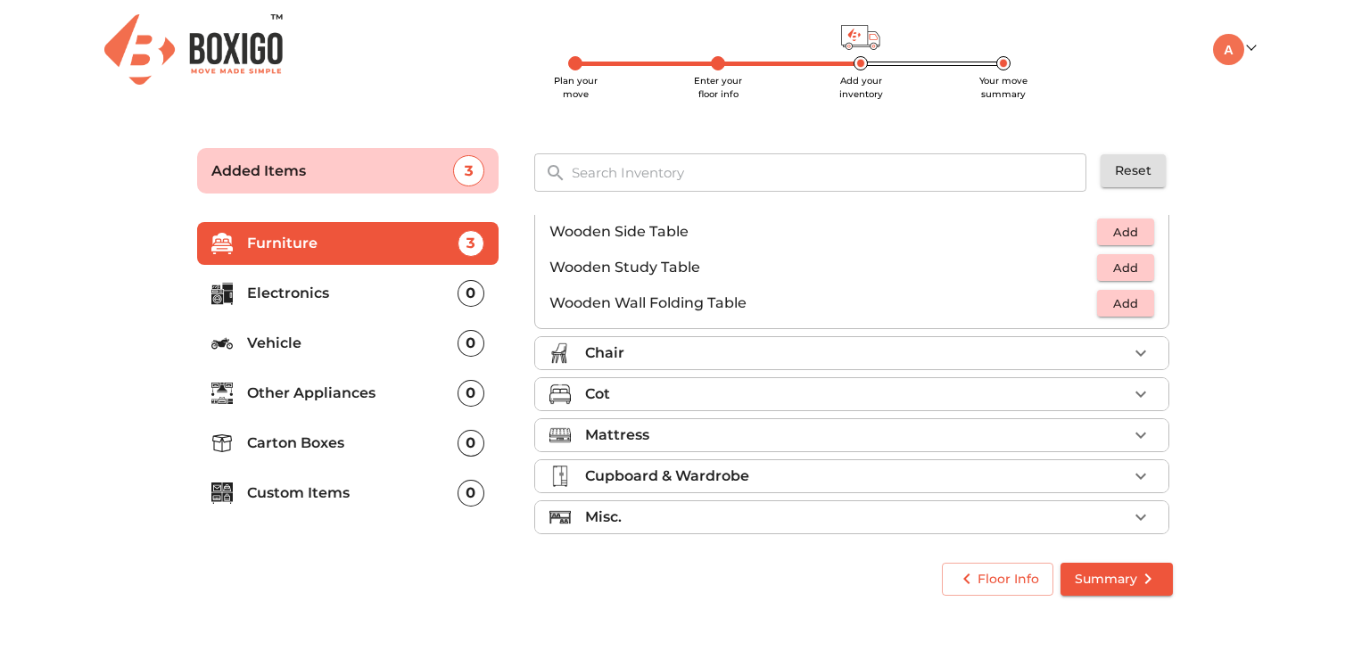
scroll to position [1242, 0]
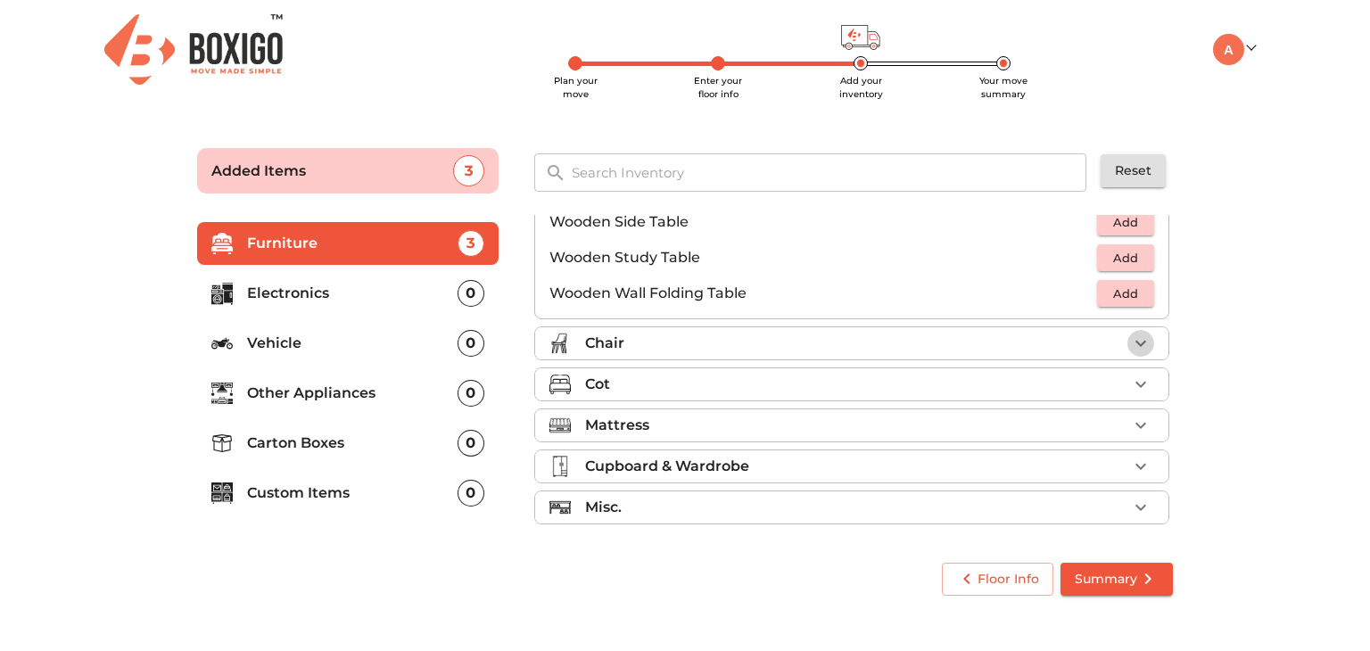
click at [1130, 338] on icon "button" at bounding box center [1140, 343] width 21 height 21
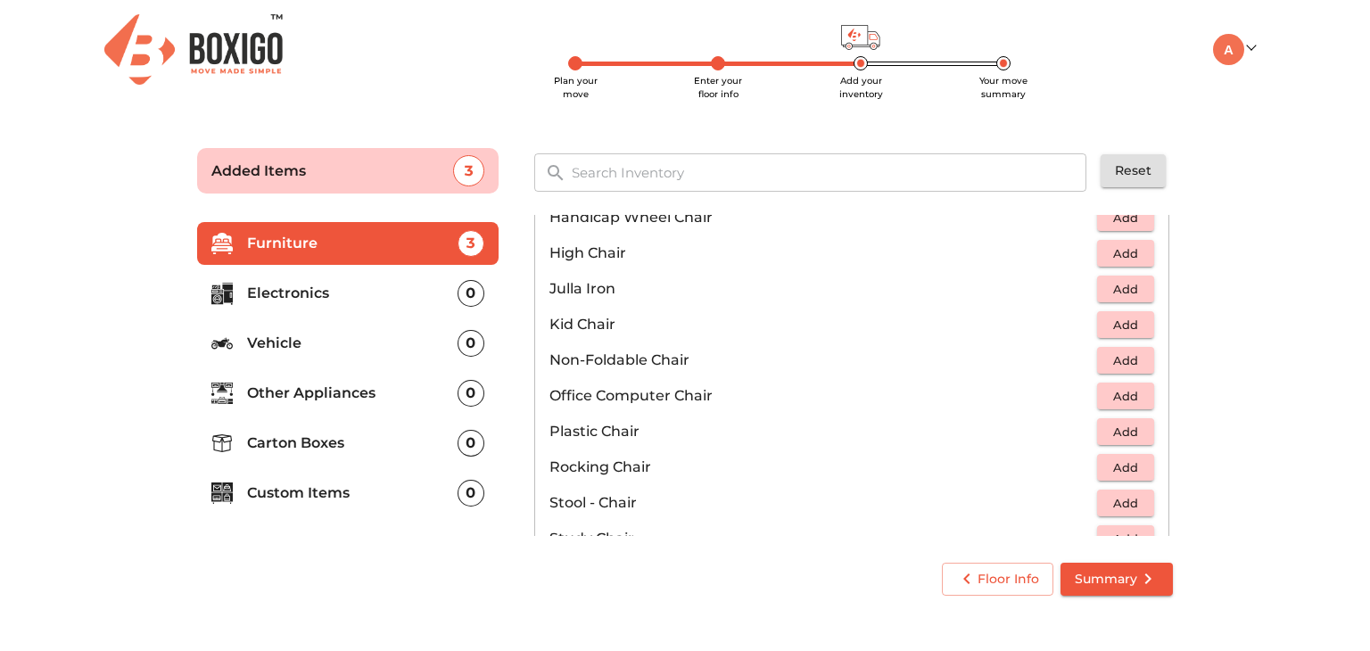
scroll to position [464, 0]
click at [1117, 402] on span "Add" at bounding box center [1125, 399] width 39 height 21
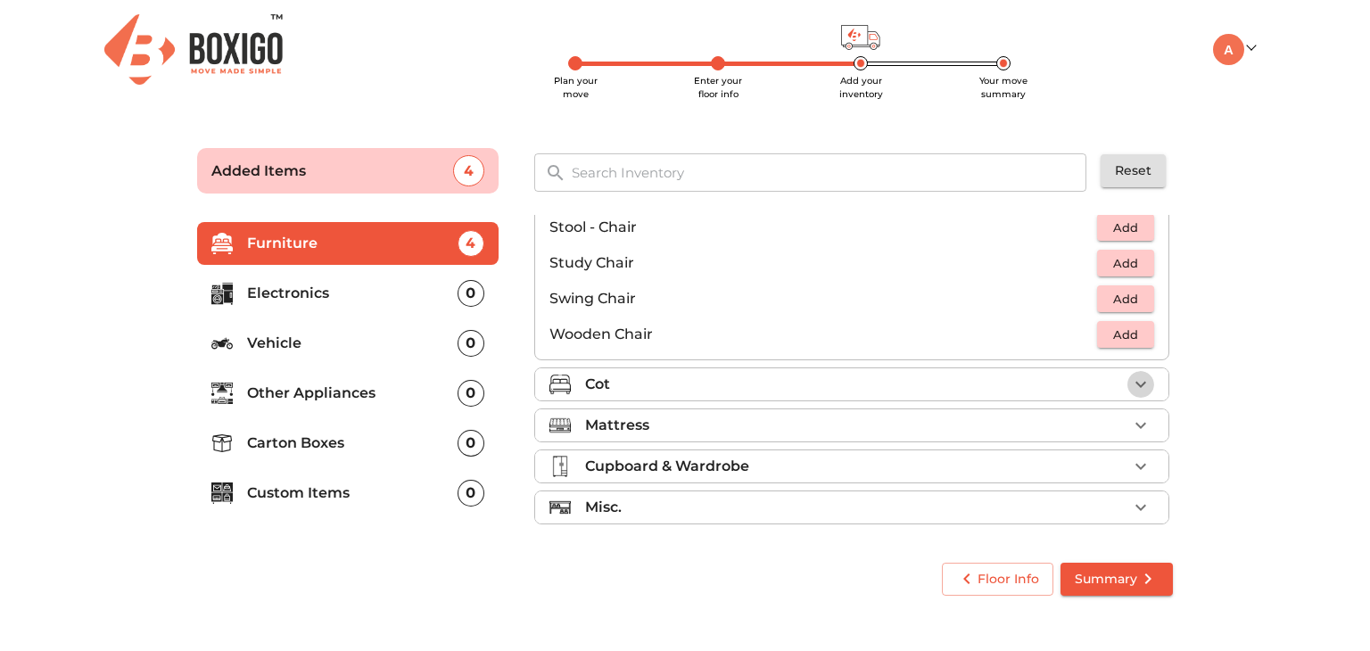
click at [1130, 385] on icon "button" at bounding box center [1140, 384] width 21 height 21
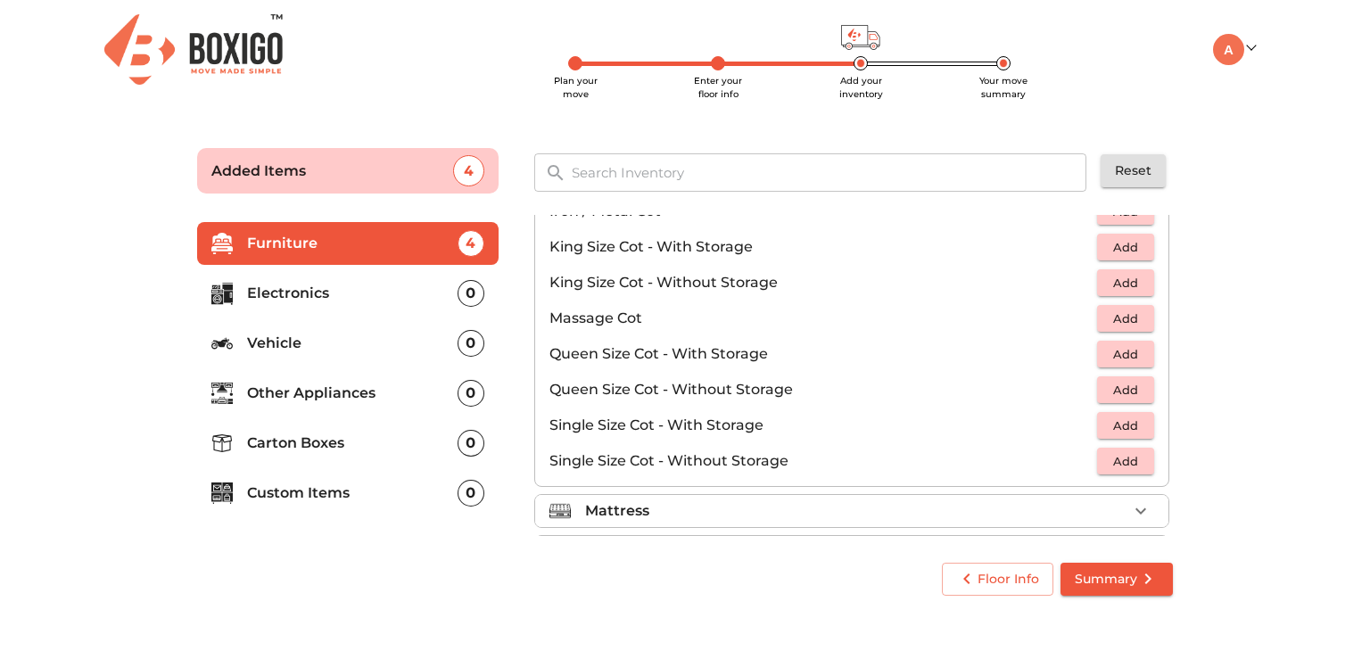
scroll to position [481, 0]
click at [1112, 342] on span "Add" at bounding box center [1125, 352] width 39 height 21
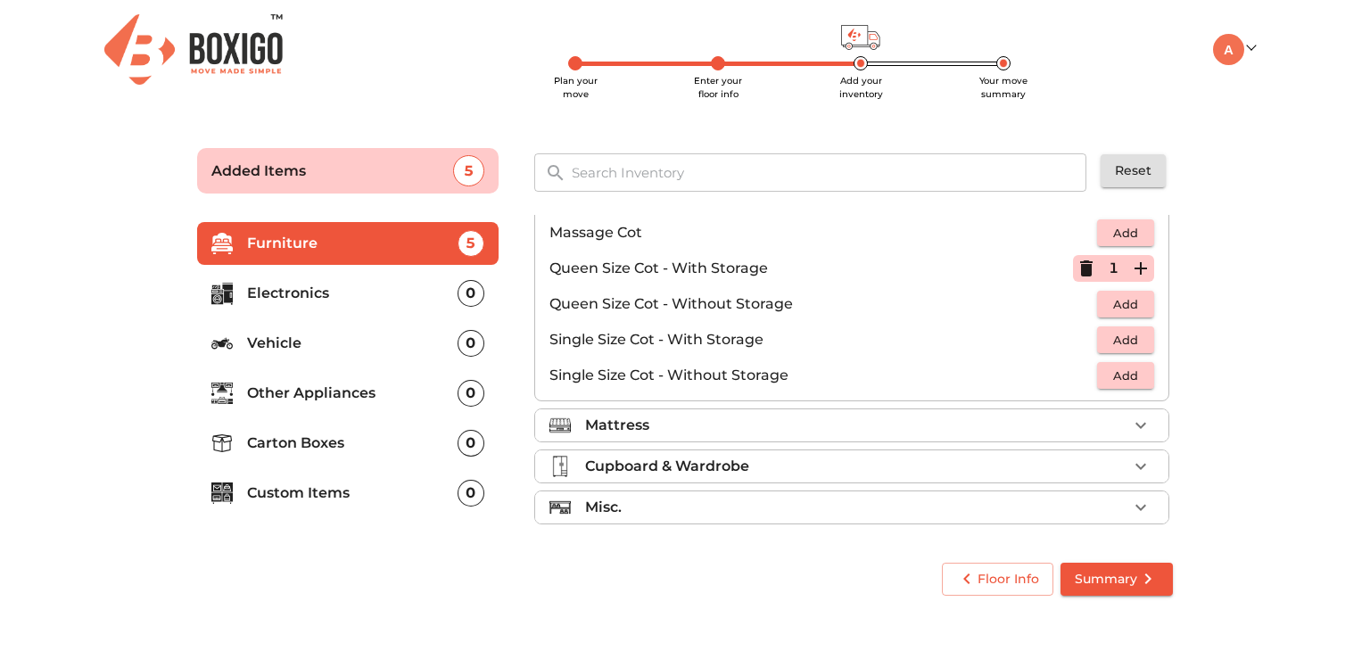
click at [1051, 429] on div "Mattress" at bounding box center [856, 425] width 542 height 21
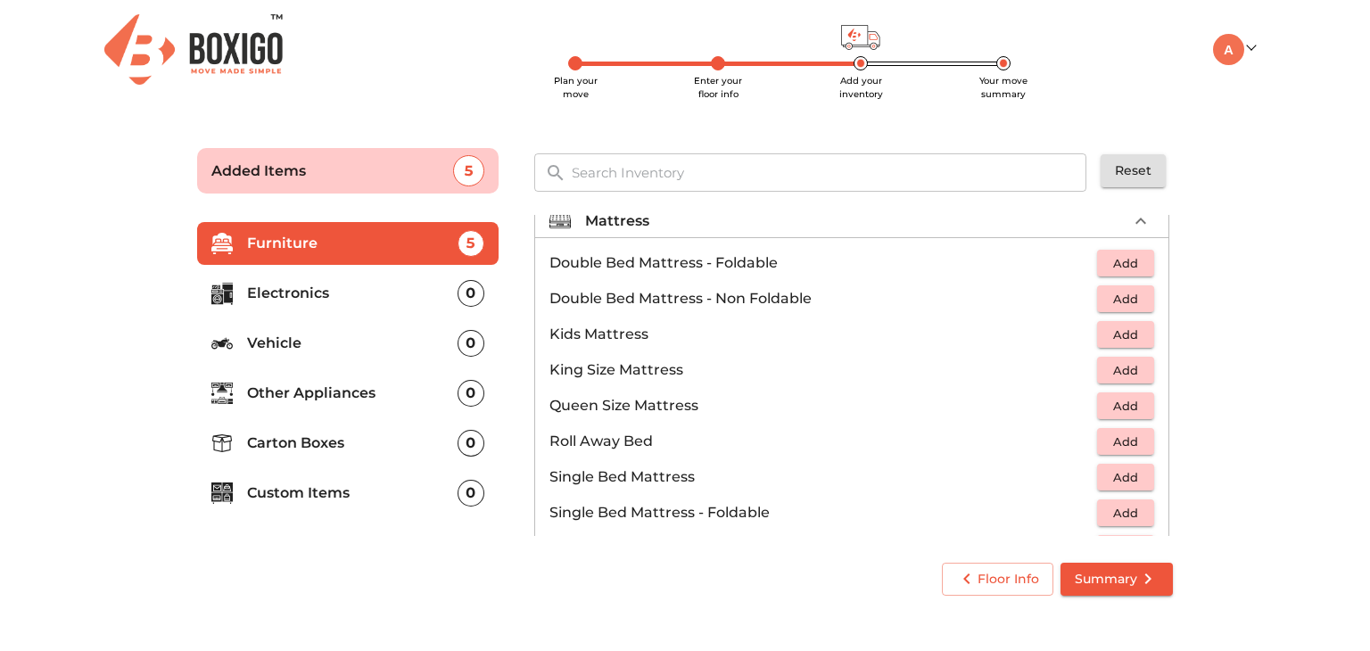
scroll to position [163, 0]
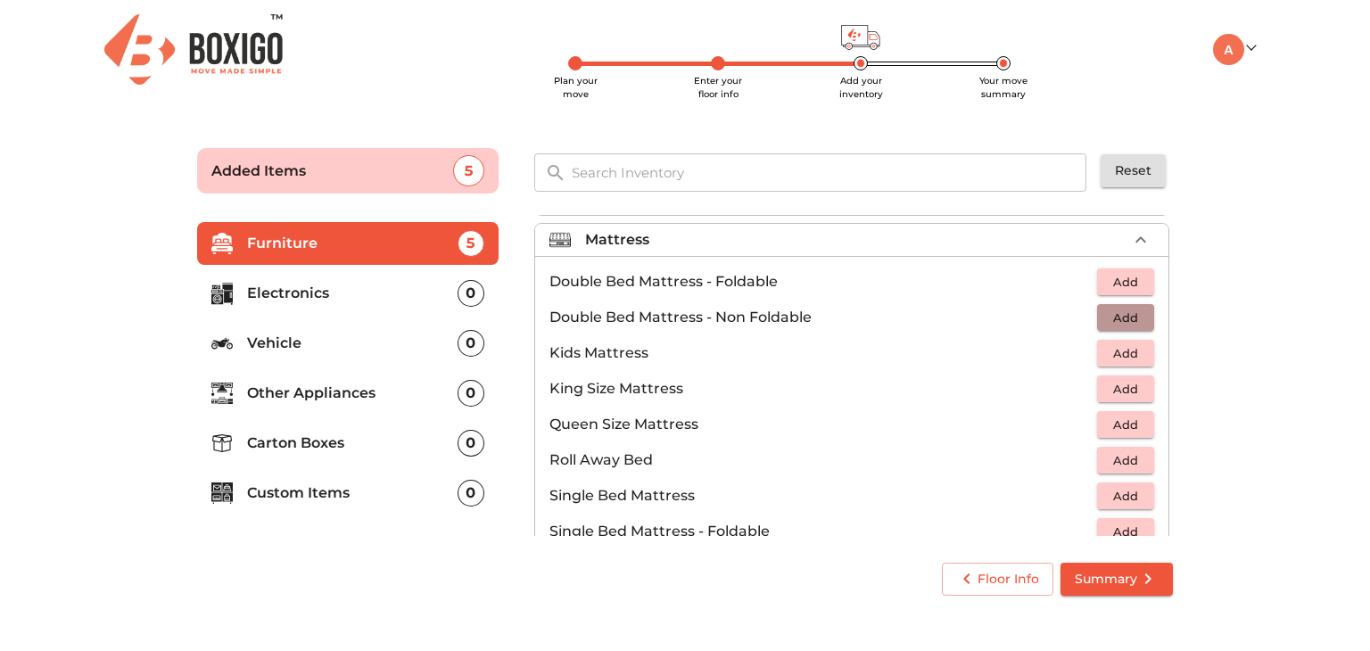
click at [1112, 322] on span "Add" at bounding box center [1125, 318] width 39 height 21
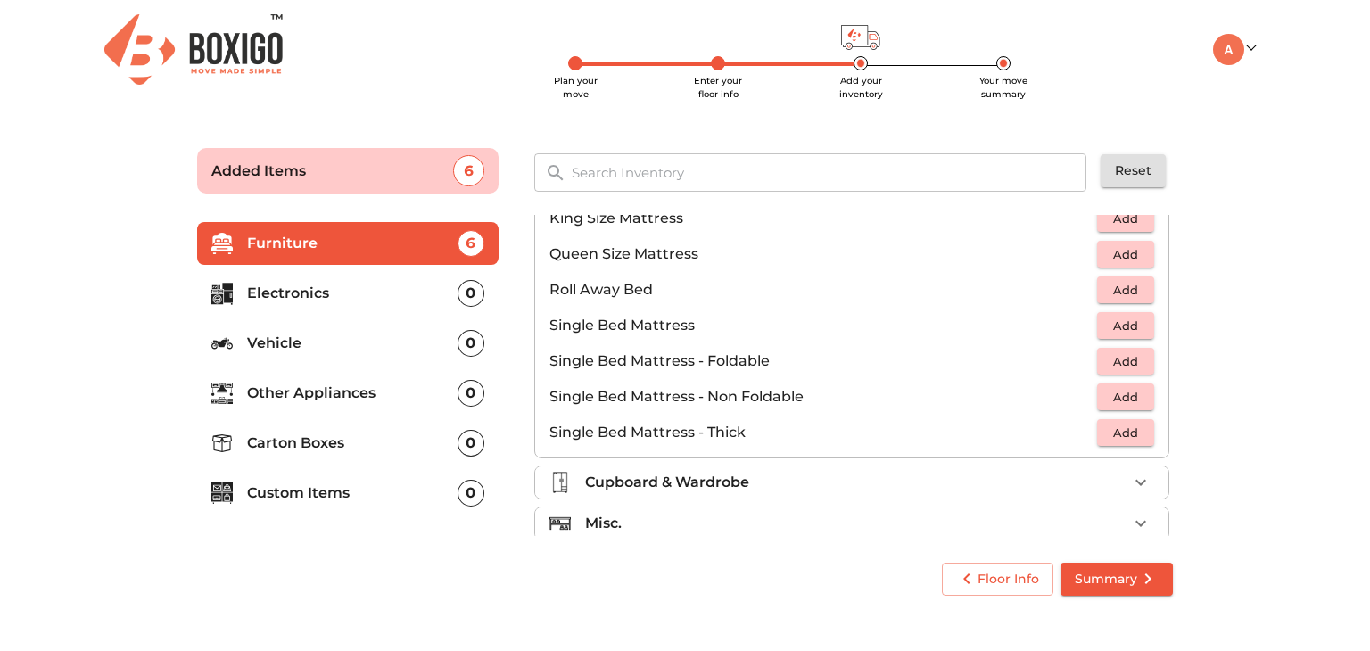
scroll to position [350, 0]
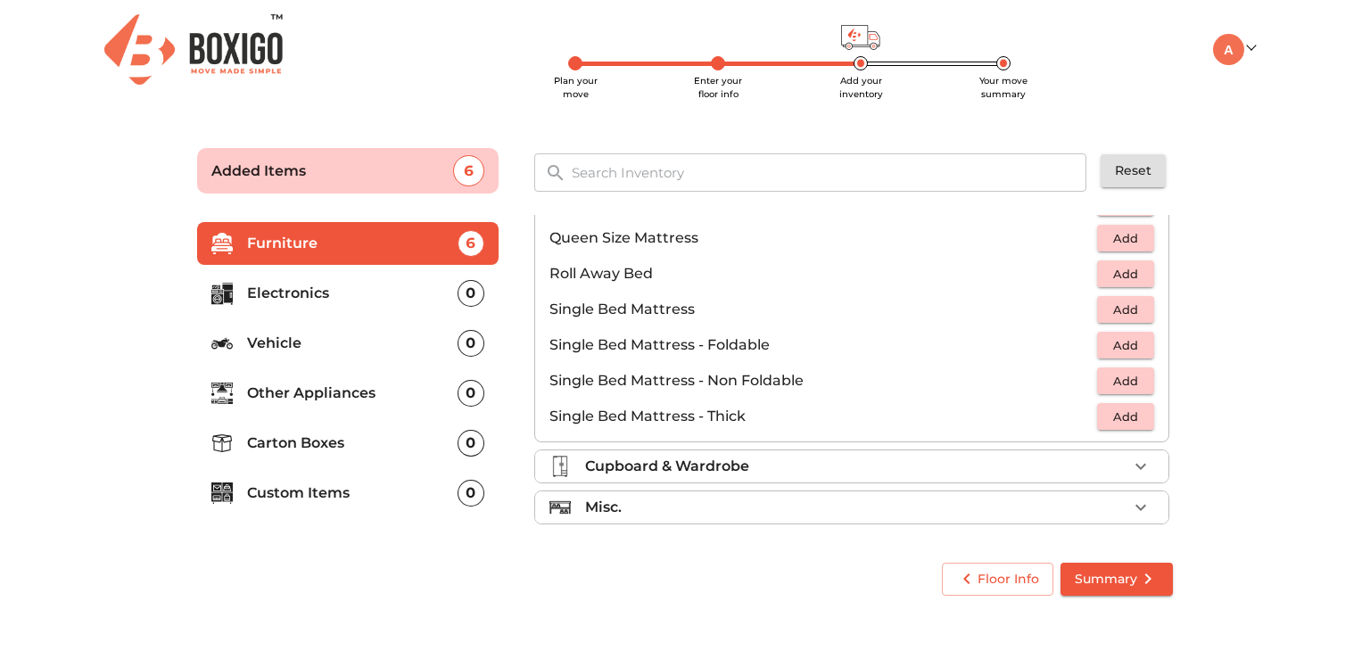
click at [1115, 474] on div "Cupboard & Wardrobe" at bounding box center [856, 466] width 542 height 21
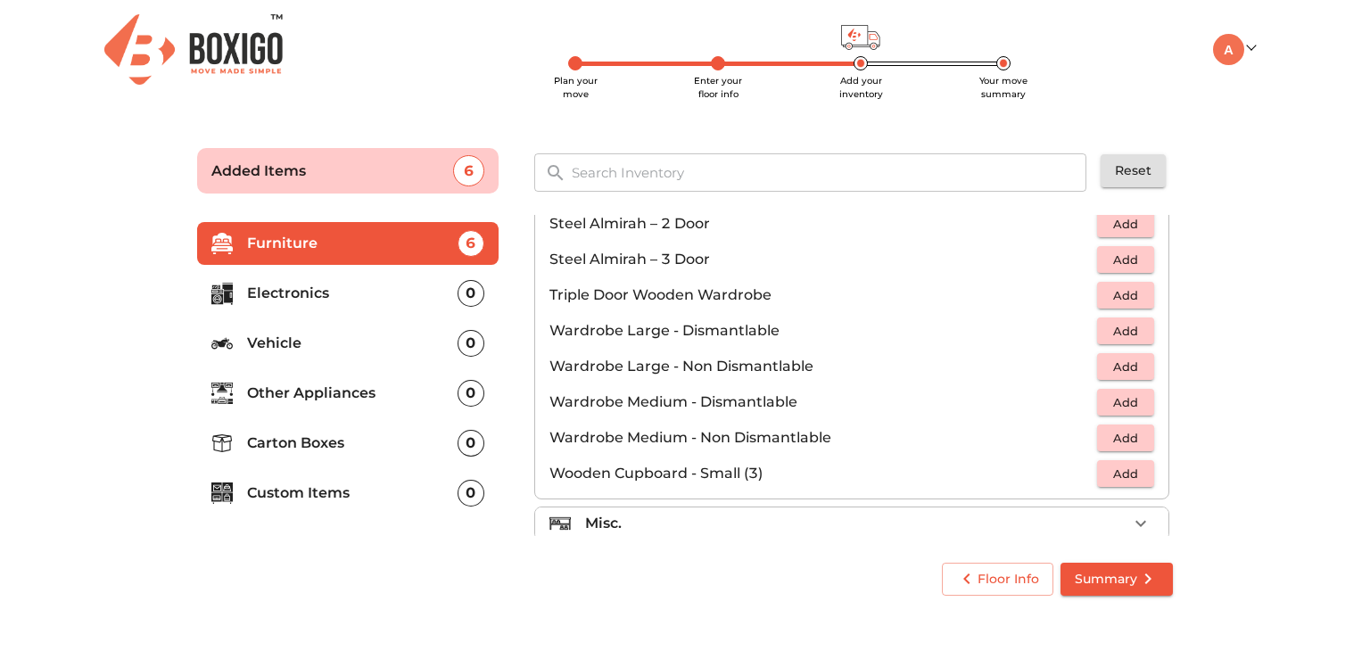
scroll to position [600, 0]
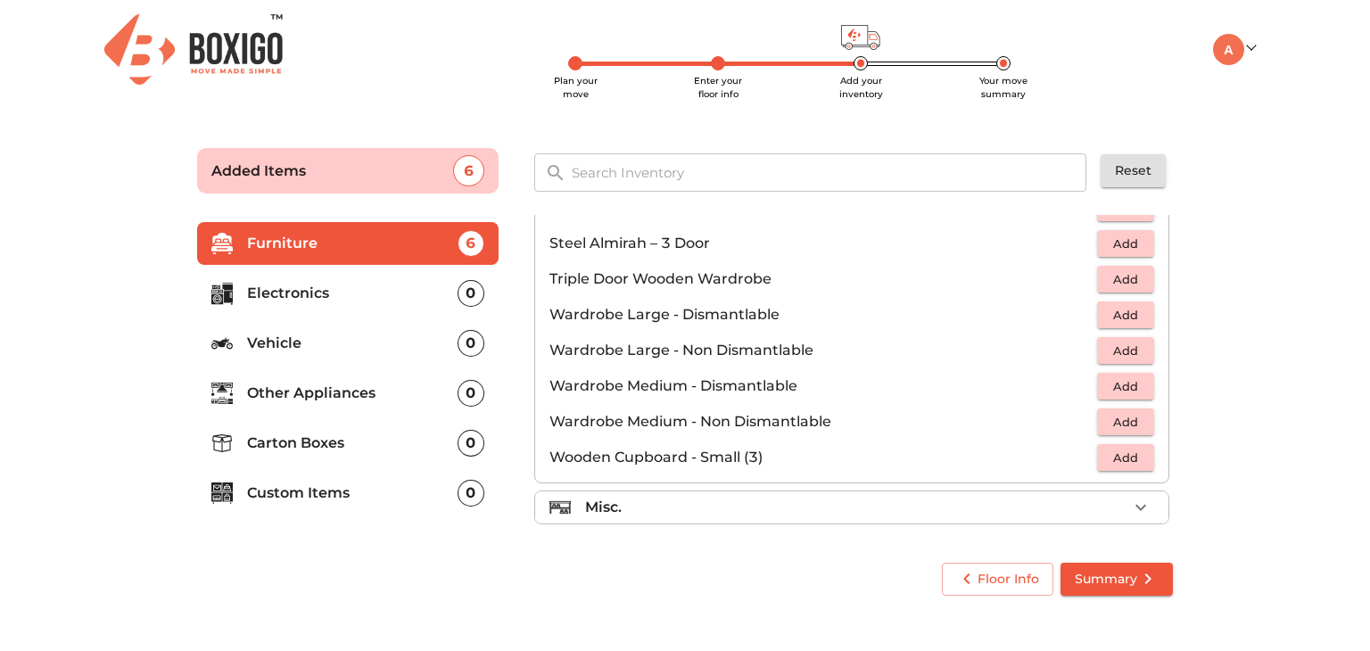
click at [989, 508] on div "Misc." at bounding box center [856, 507] width 542 height 21
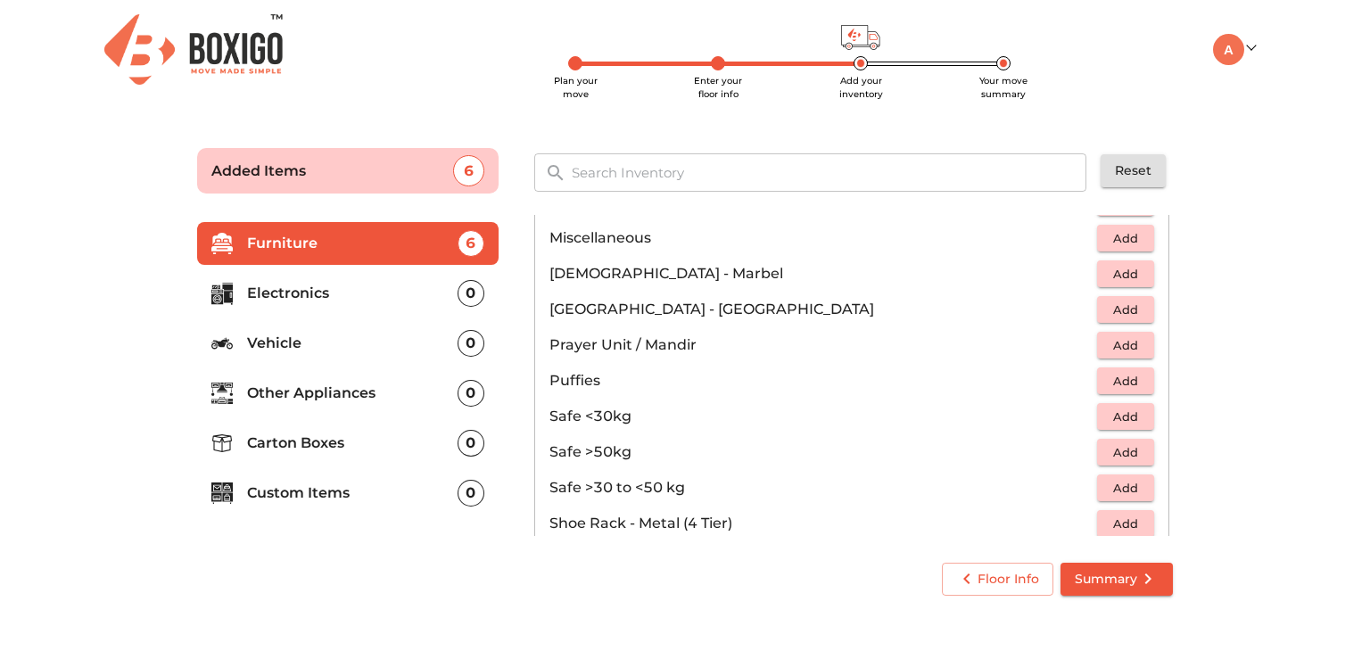
scroll to position [538, 0]
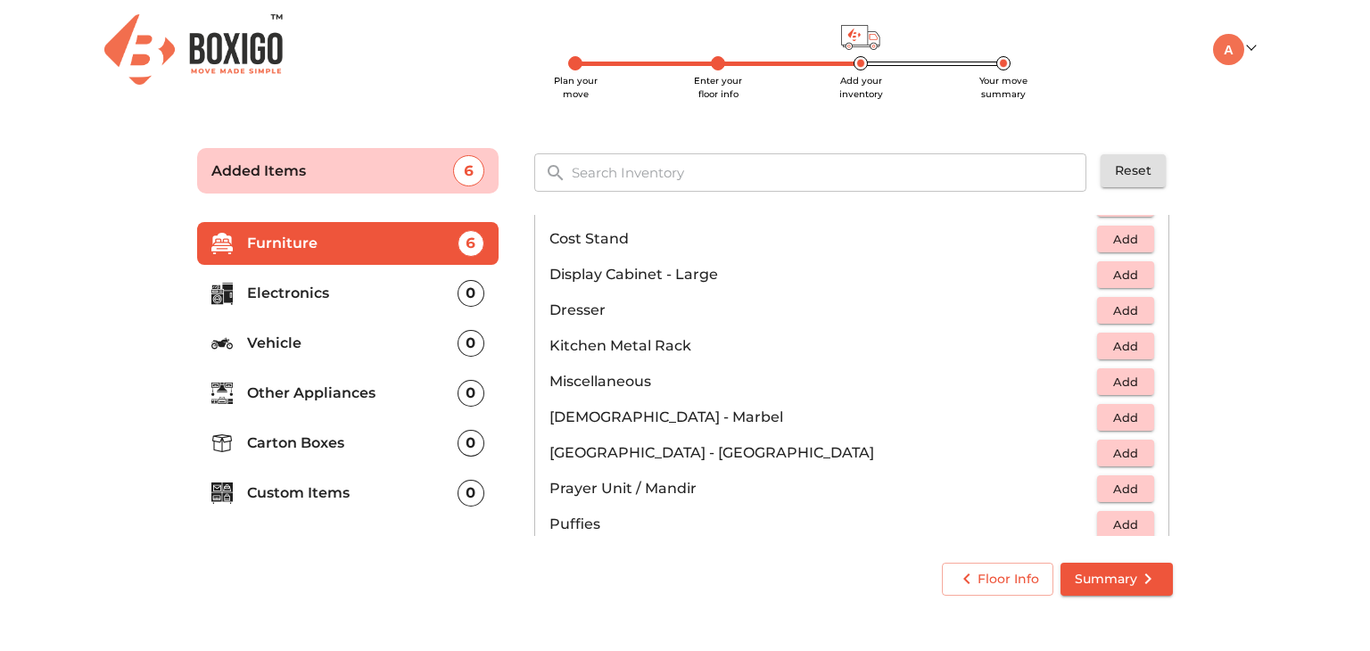
click at [1106, 381] on span "Add" at bounding box center [1125, 382] width 39 height 21
click at [1138, 379] on icon "button" at bounding box center [1140, 381] width 21 height 21
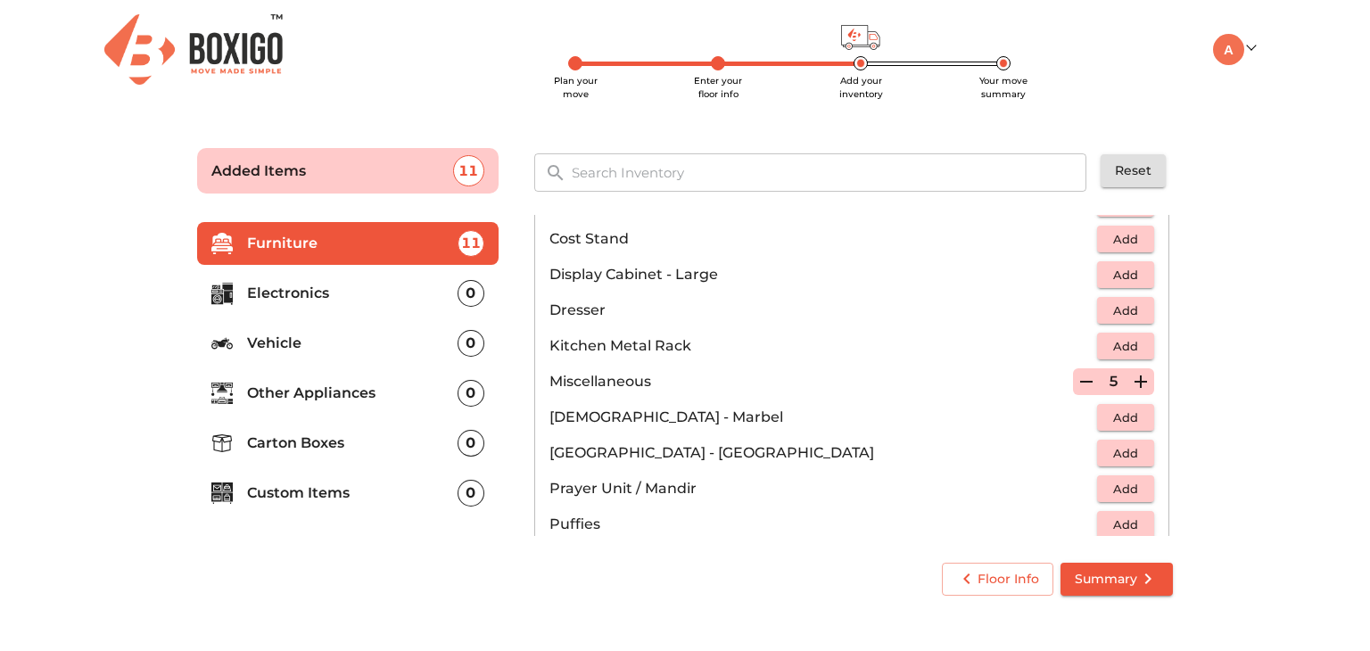
click at [1210, 390] on main "Plan your move Enter your floor info Add your inventory Your move summary Added…" at bounding box center [685, 368] width 1370 height 491
click at [1077, 377] on icon "button" at bounding box center [1086, 381] width 21 height 21
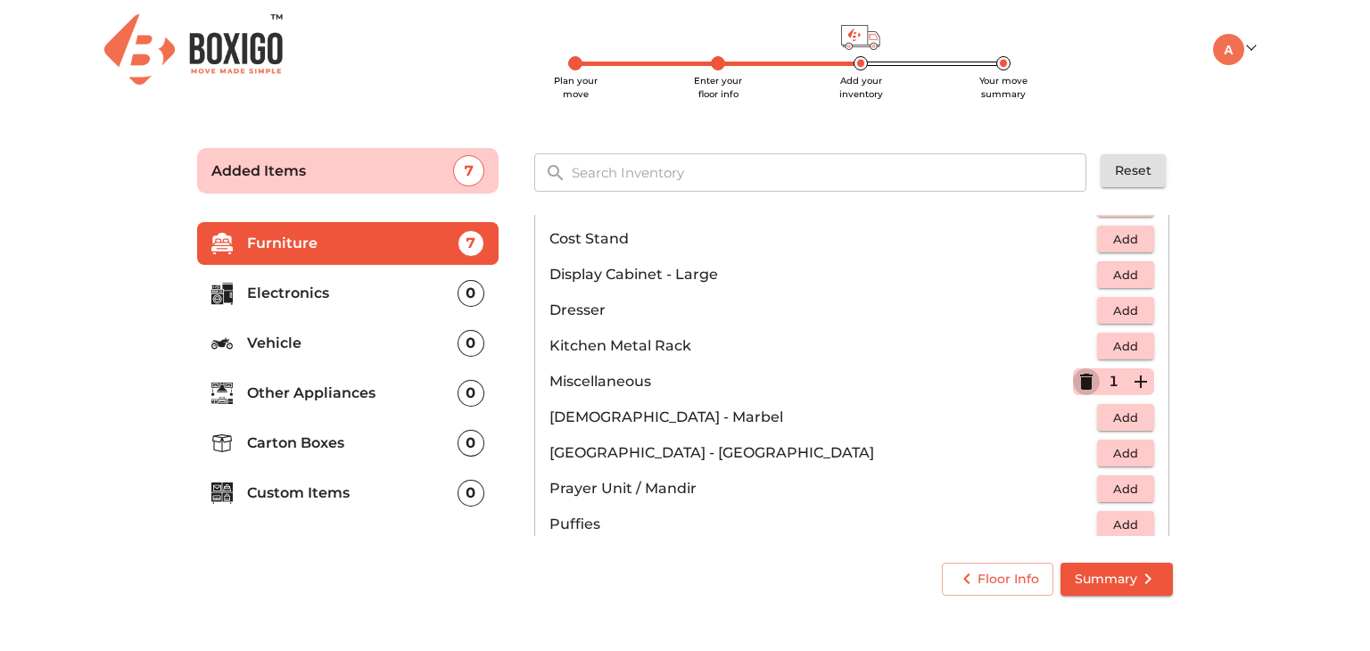
click at [1080, 382] on icon "button" at bounding box center [1086, 382] width 12 height 16
click at [389, 294] on p "Electronics" at bounding box center [352, 293] width 211 height 21
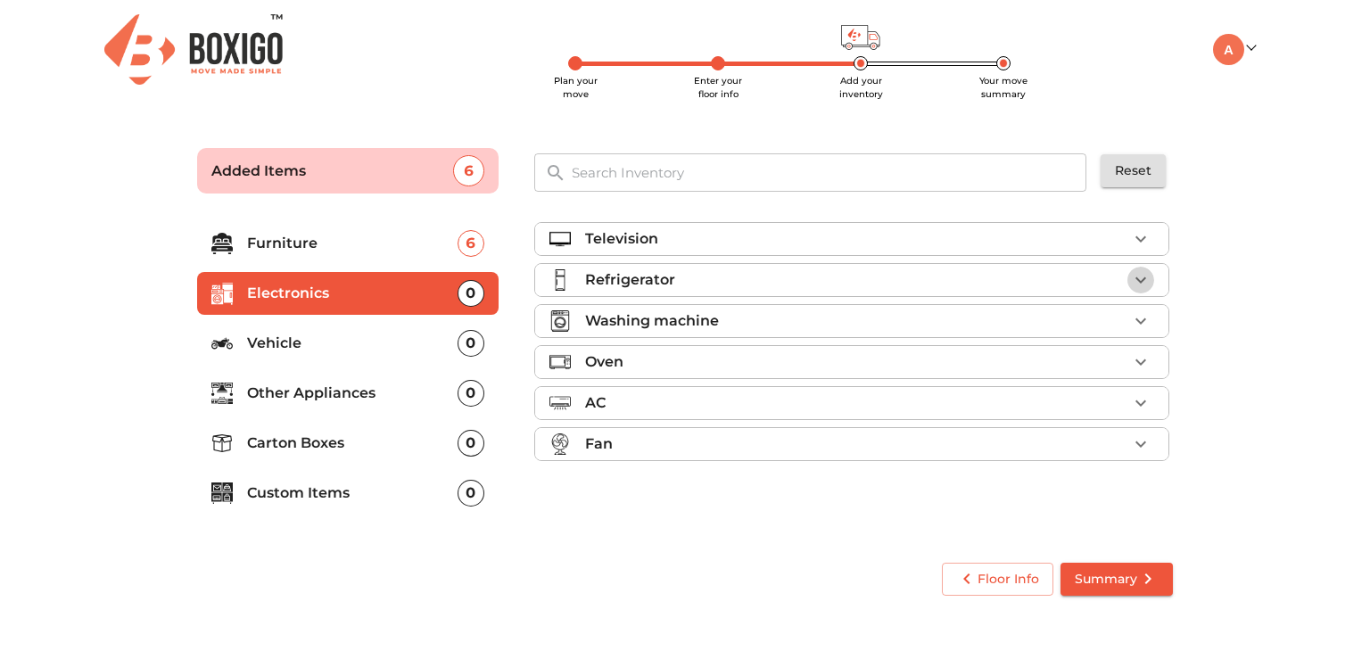
click at [1145, 282] on icon "button" at bounding box center [1140, 279] width 21 height 21
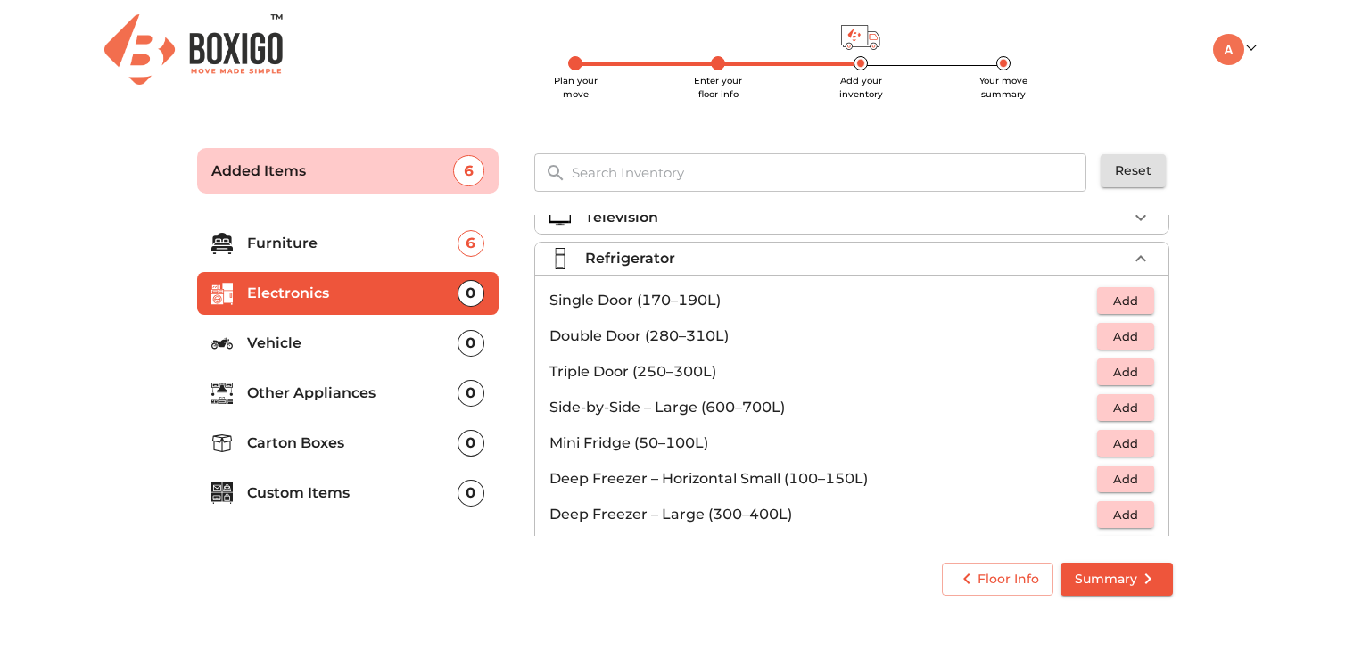
scroll to position [14, 0]
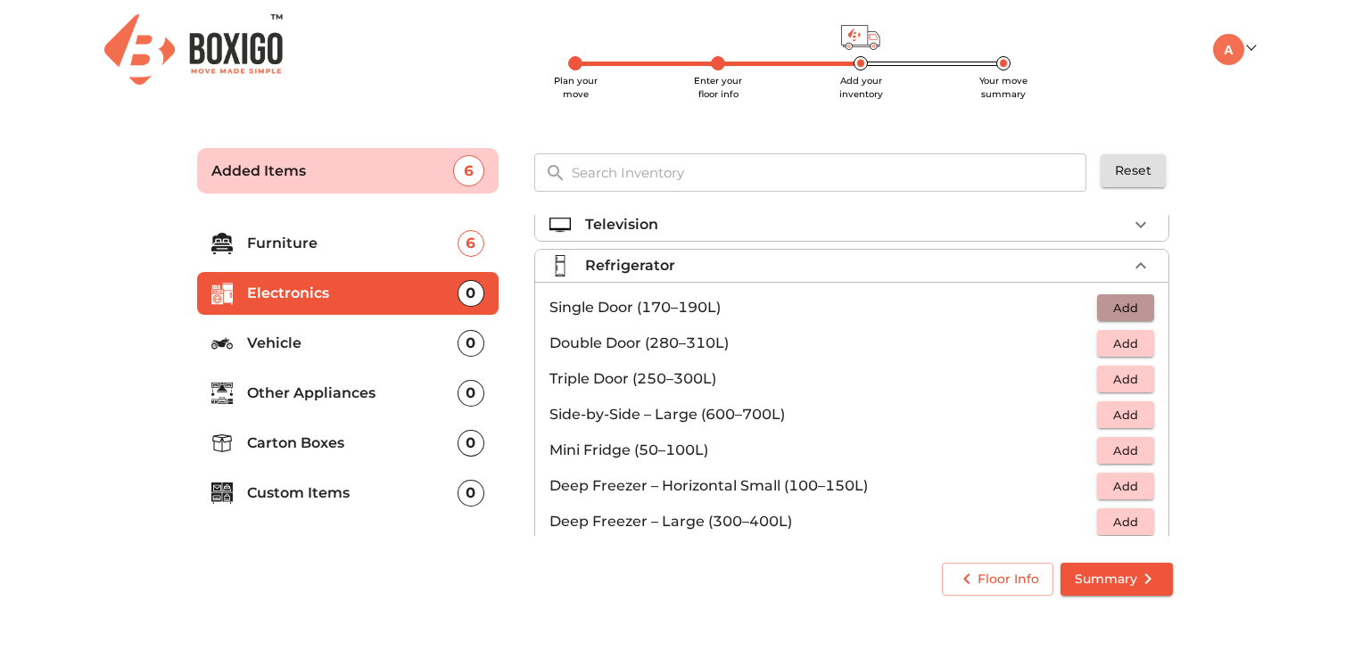
click at [1107, 301] on span "Add" at bounding box center [1125, 308] width 39 height 21
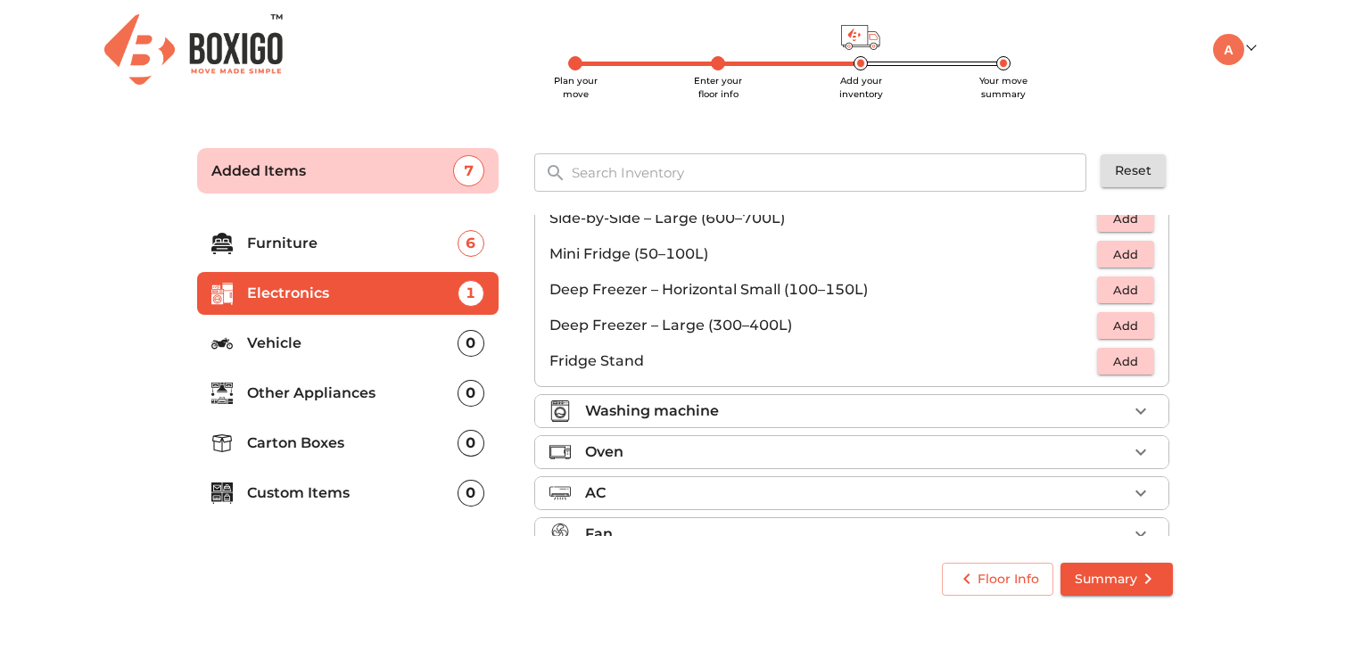
scroll to position [237, 0]
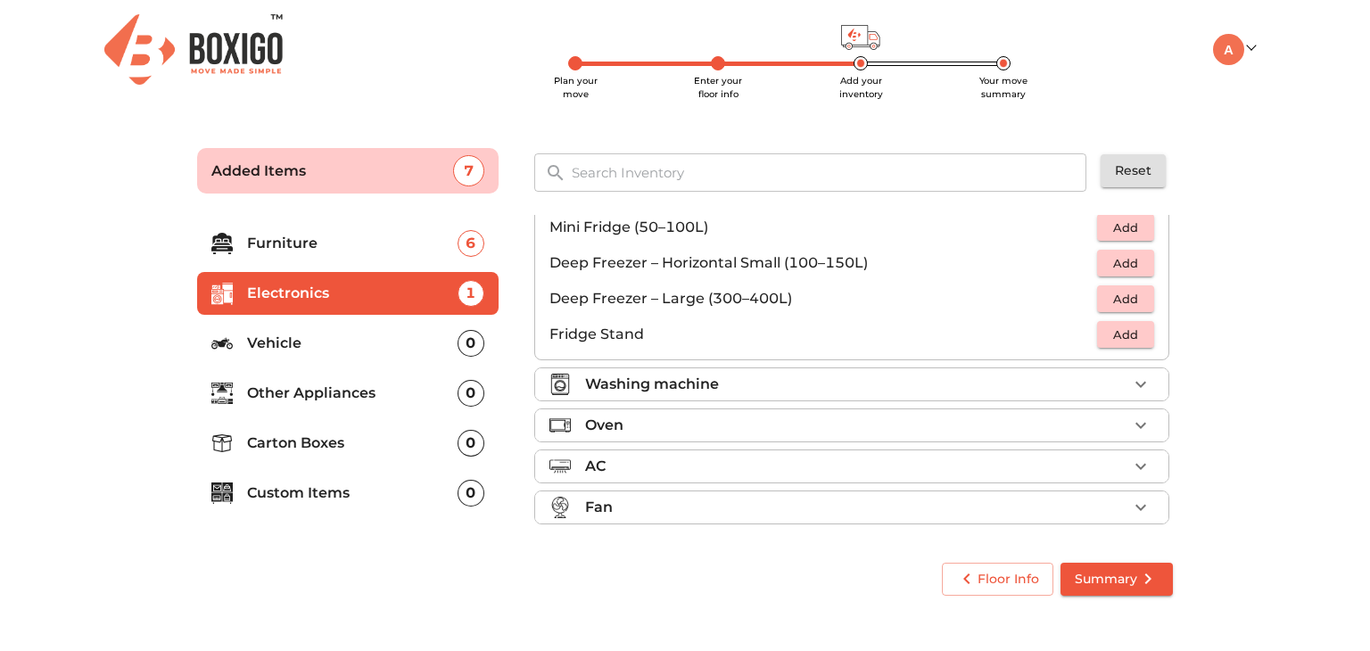
click at [1098, 388] on div "Washing machine" at bounding box center [856, 384] width 542 height 21
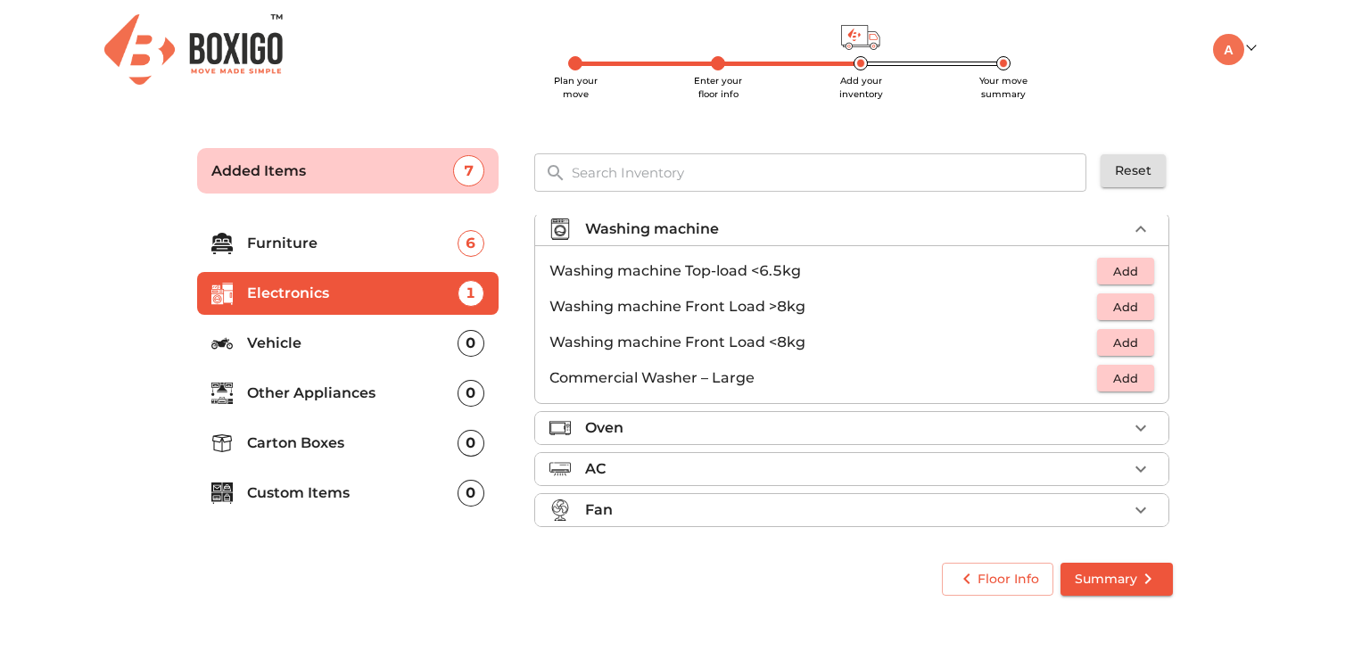
scroll to position [82, 0]
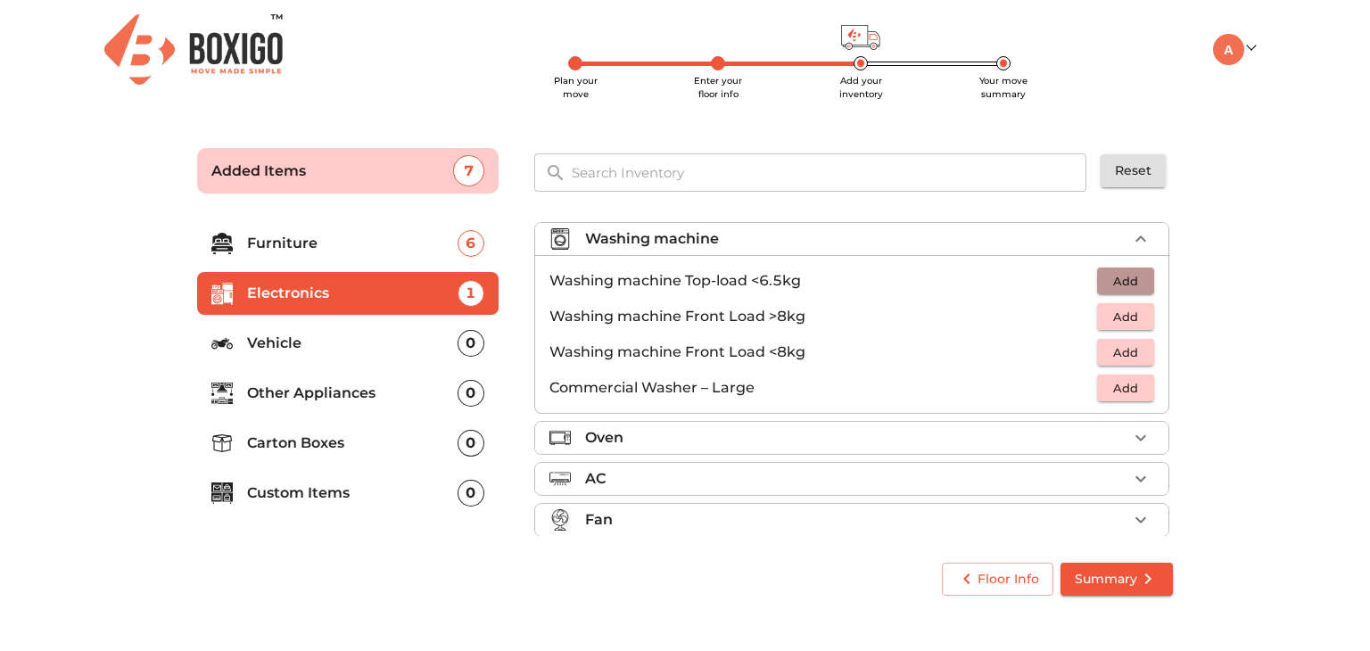
click at [1113, 277] on span "Add" at bounding box center [1125, 281] width 39 height 21
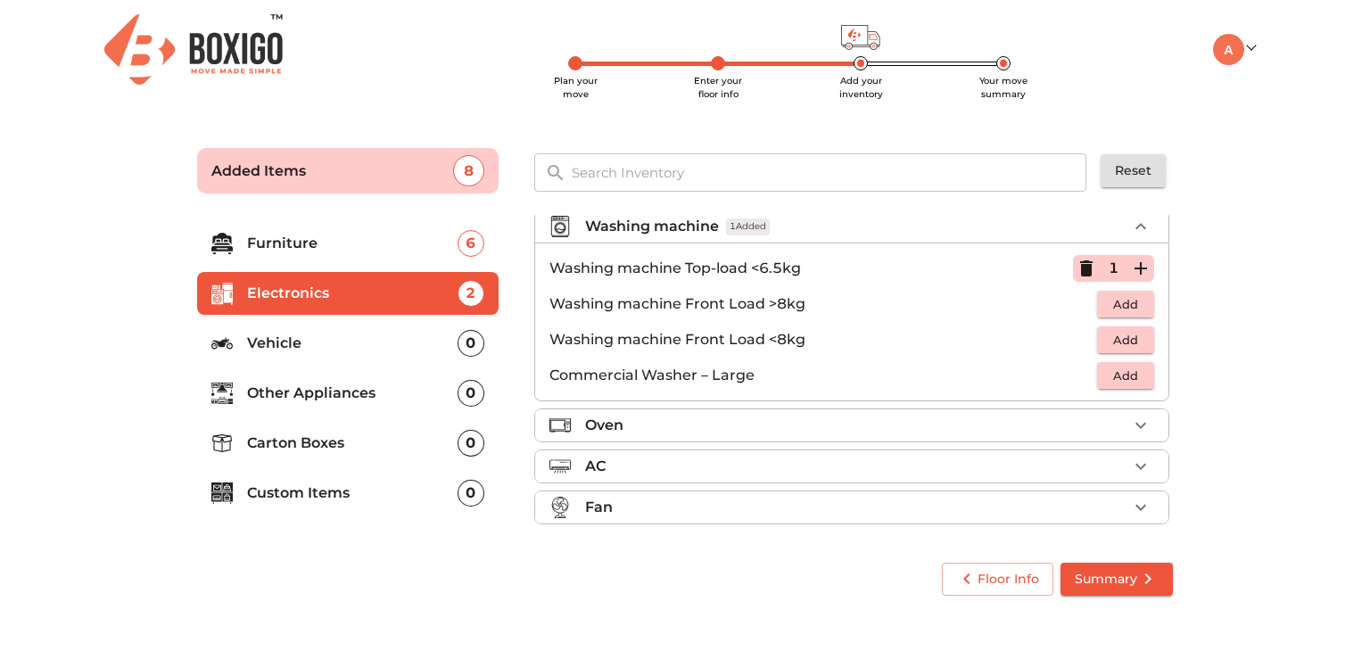
click at [375, 354] on li "Vehicle 0" at bounding box center [348, 343] width 302 height 43
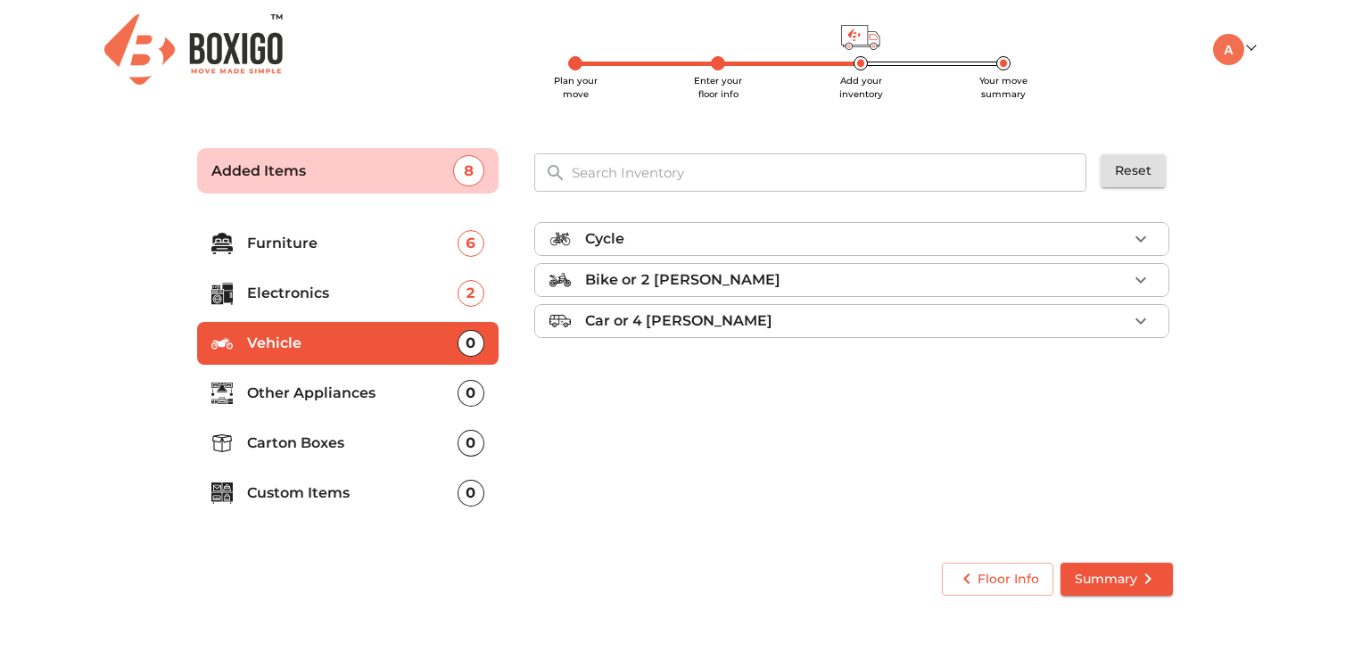
scroll to position [0, 0]
click at [1113, 284] on div "Bike or 2 wheeler" at bounding box center [856, 279] width 542 height 21
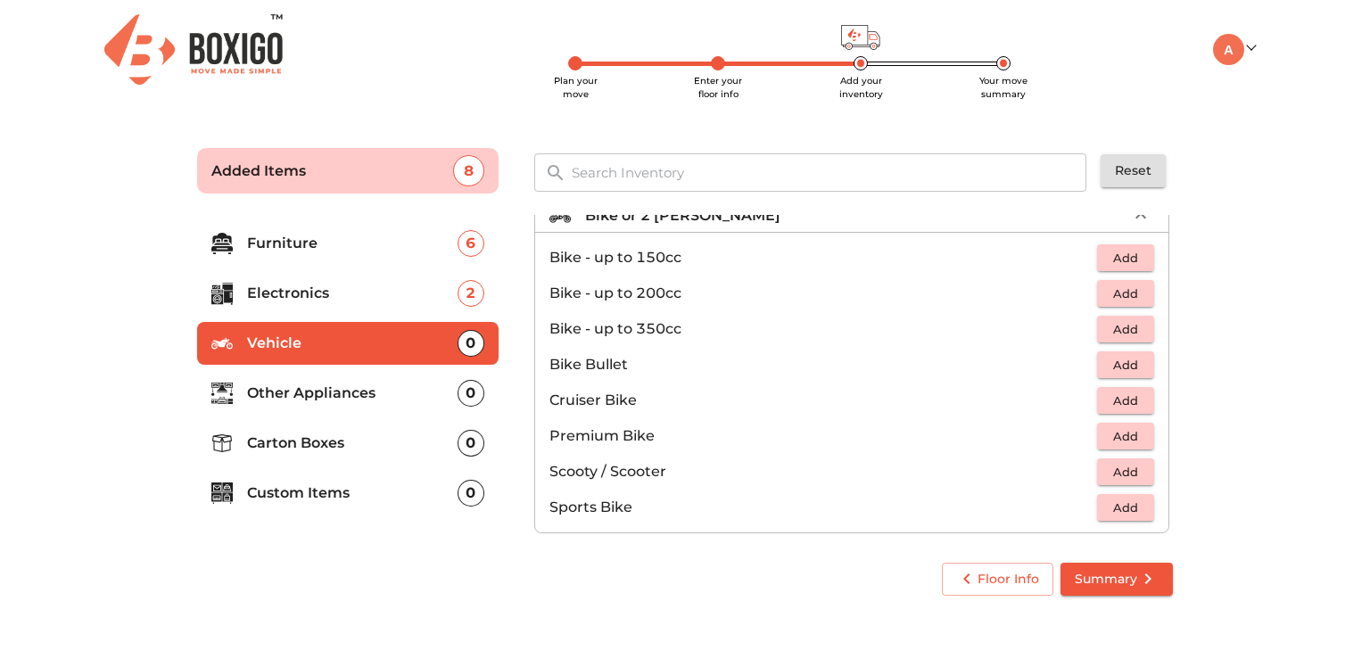
scroll to position [115, 0]
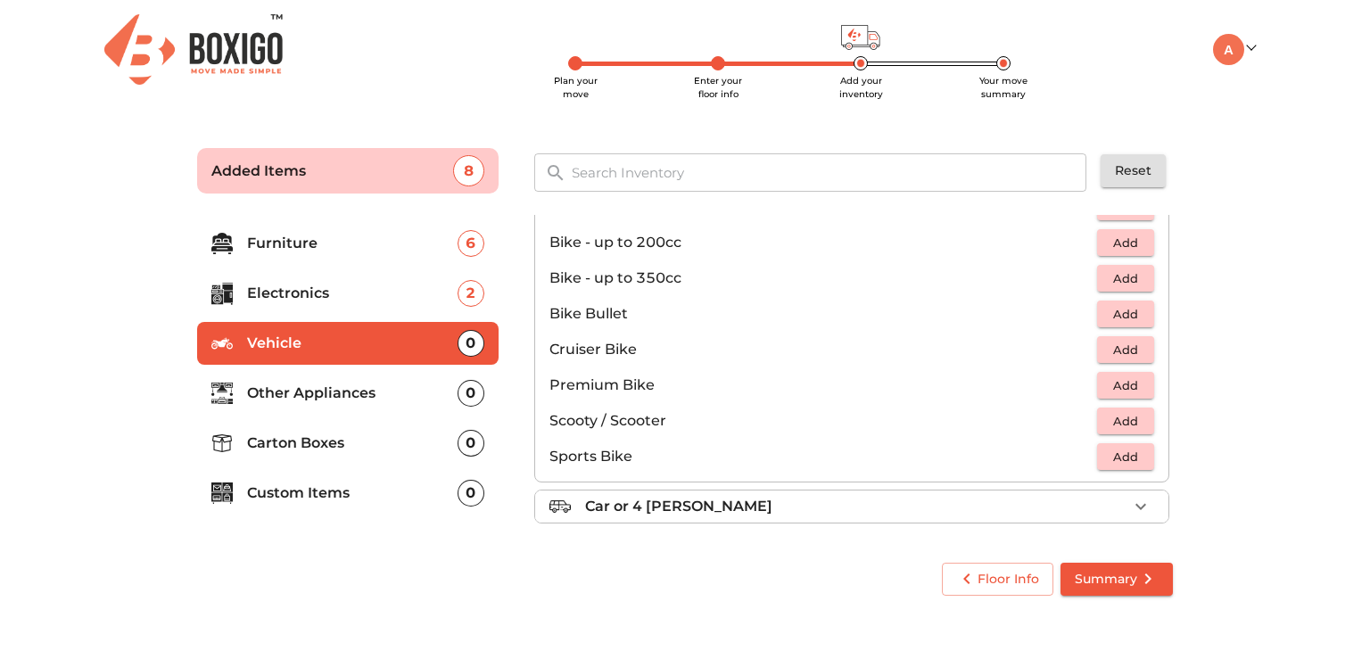
click at [1115, 422] on span "Add" at bounding box center [1125, 421] width 39 height 21
click at [400, 398] on p "Other Appliances" at bounding box center [352, 393] width 211 height 21
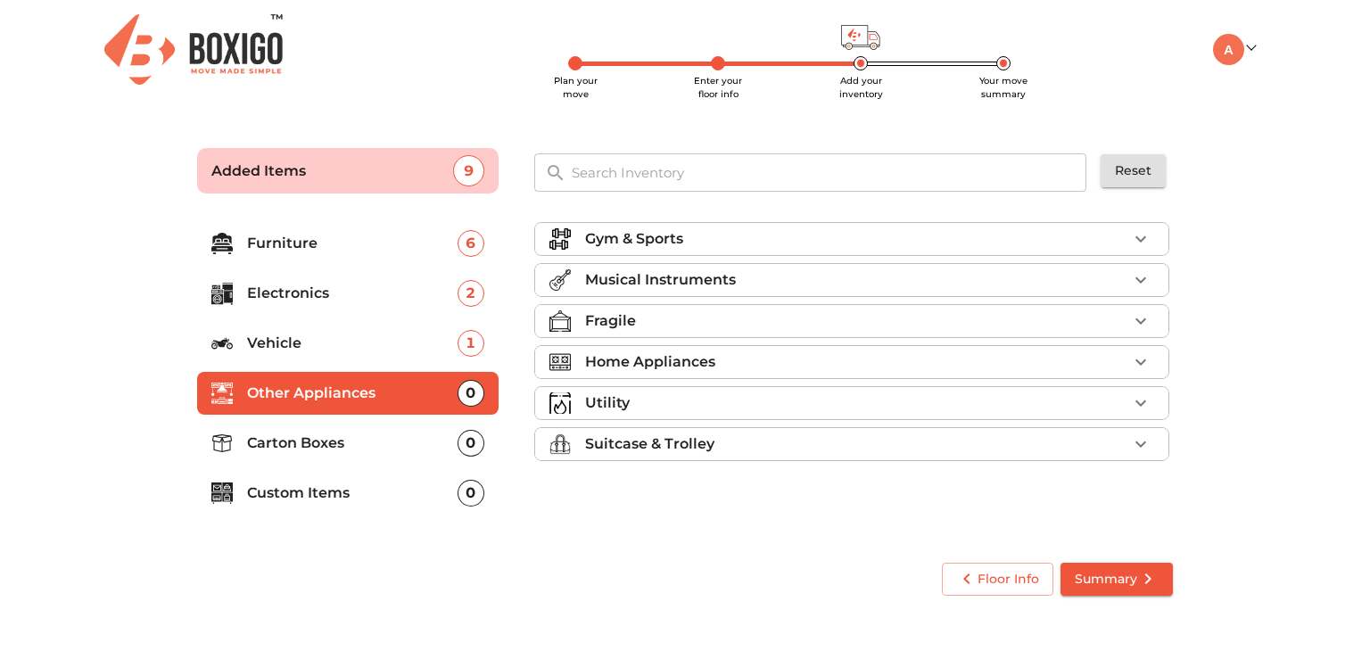
click at [1029, 360] on div "Home Appliances" at bounding box center [856, 362] width 542 height 21
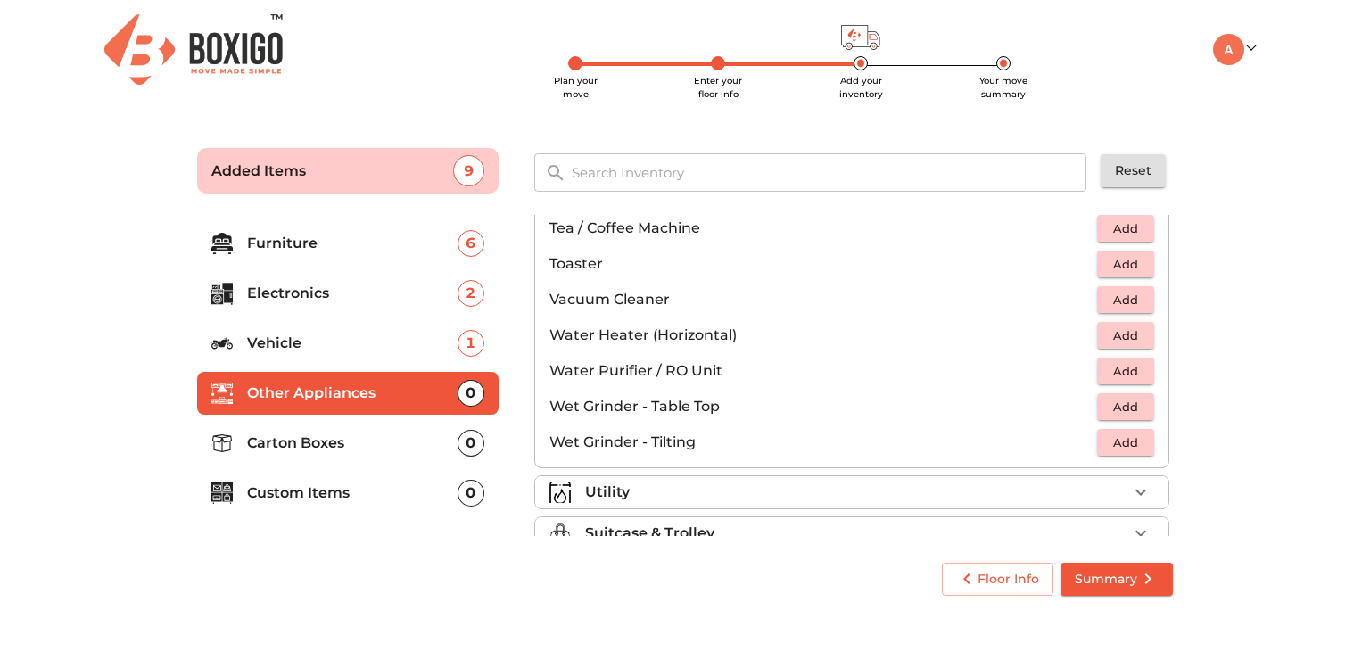
scroll to position [1237, 0]
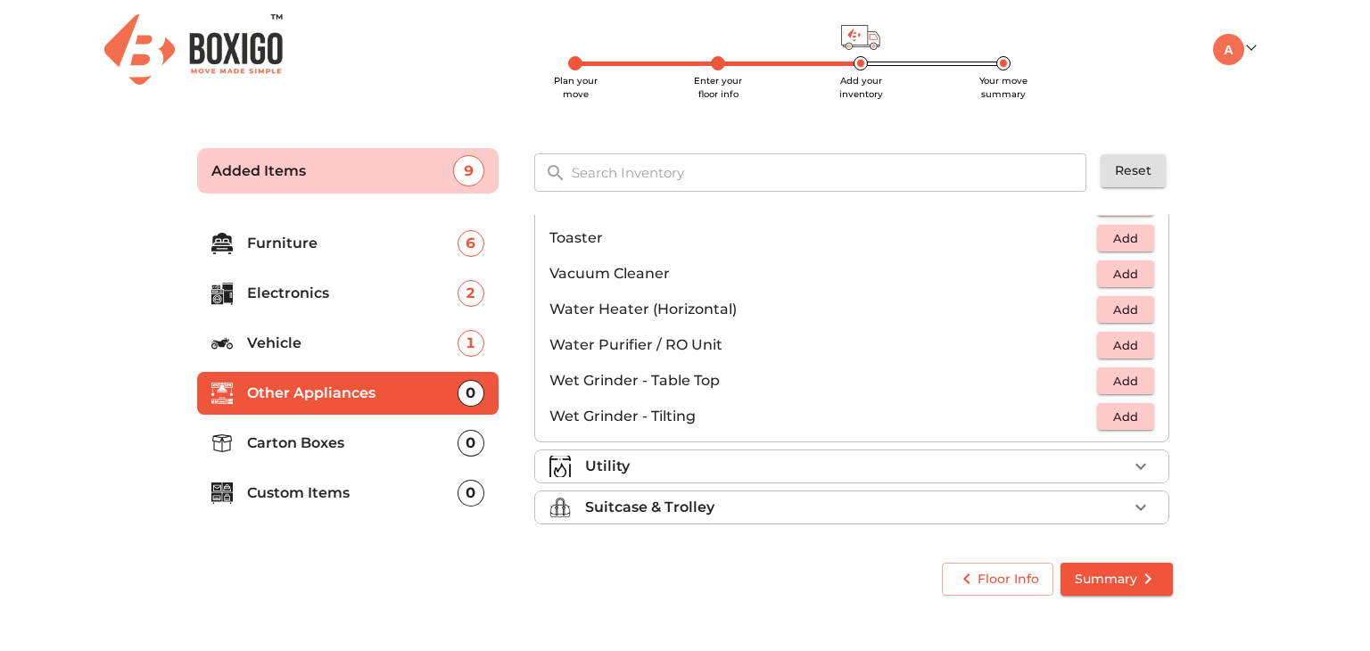
click at [882, 465] on div "Utility" at bounding box center [856, 466] width 542 height 21
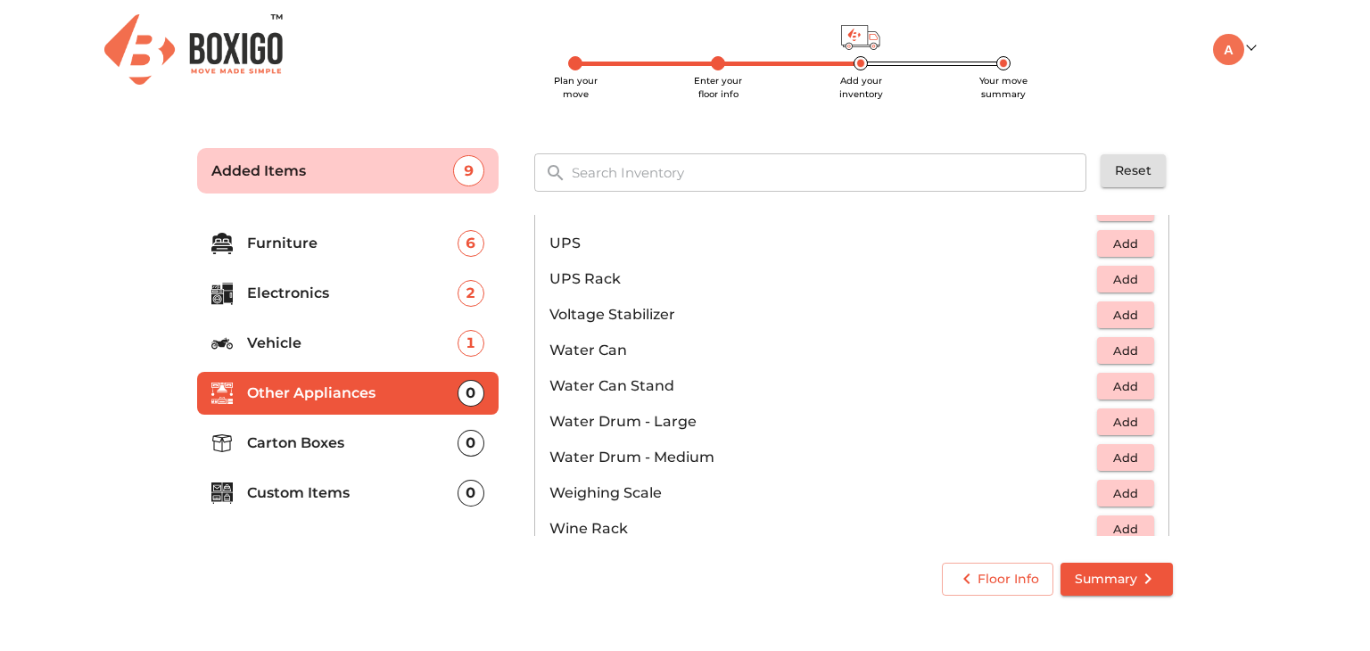
scroll to position [1344, 0]
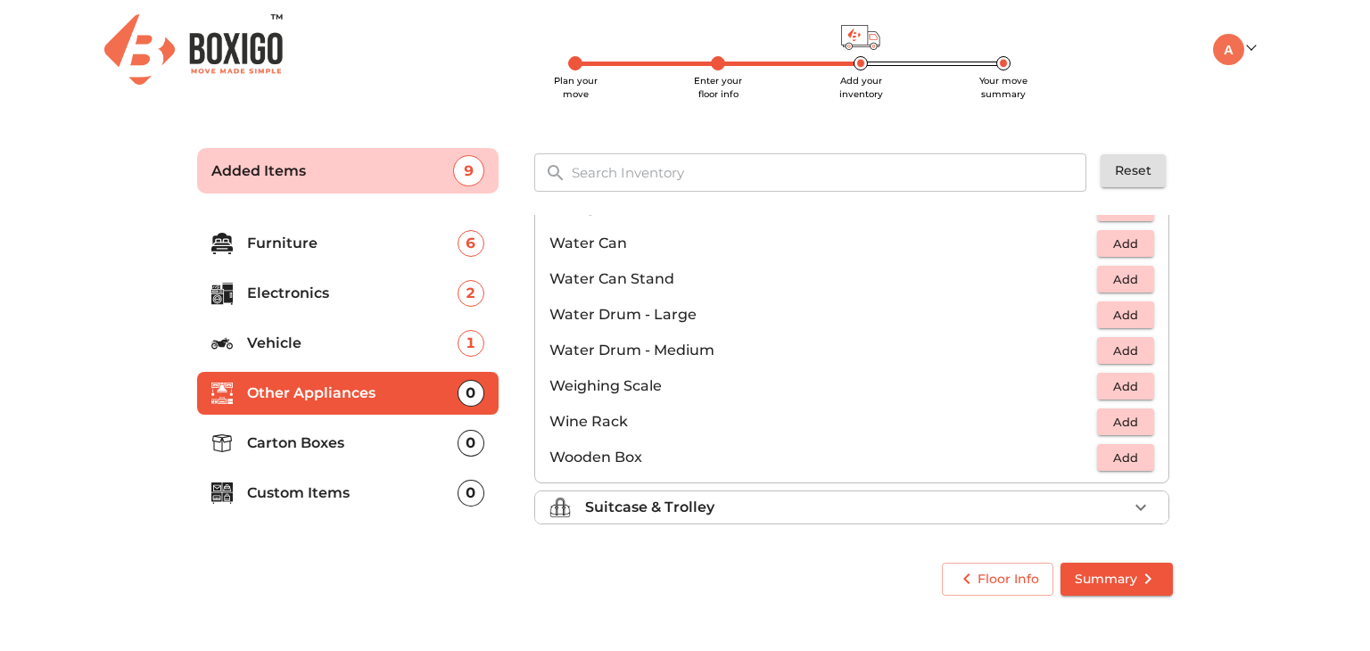
click at [367, 434] on p "Carton Boxes" at bounding box center [352, 443] width 211 height 21
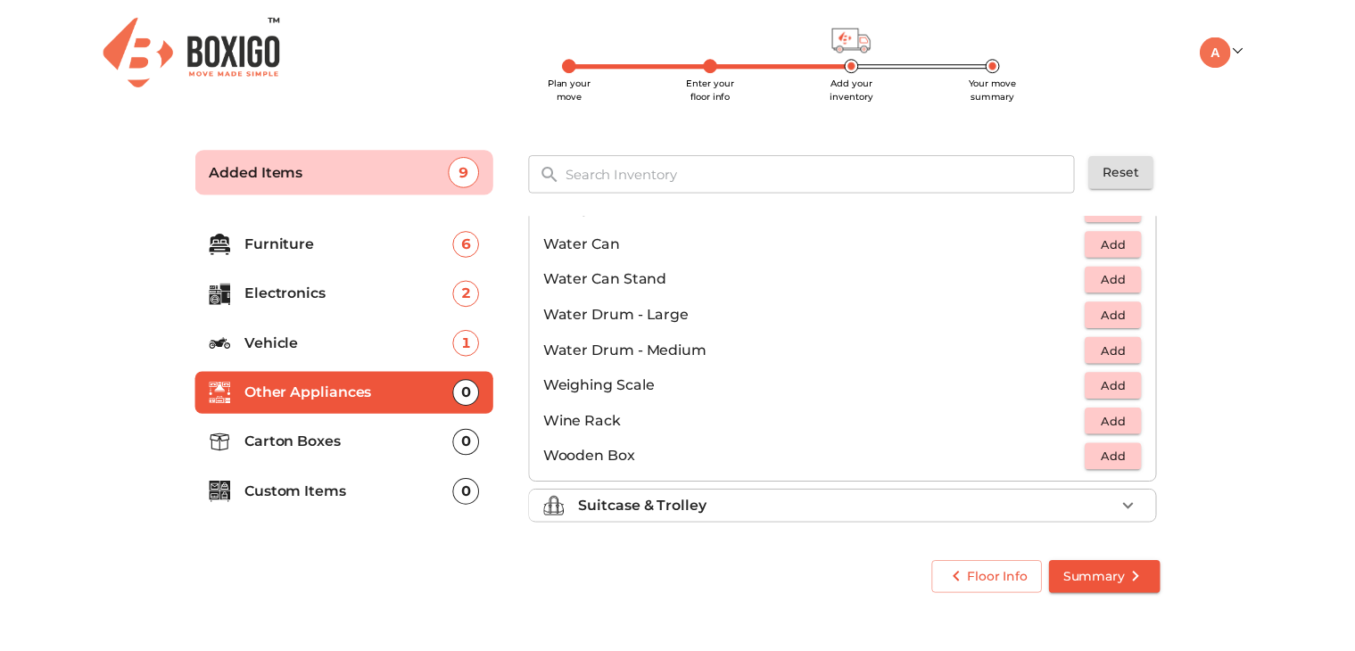
scroll to position [0, 0]
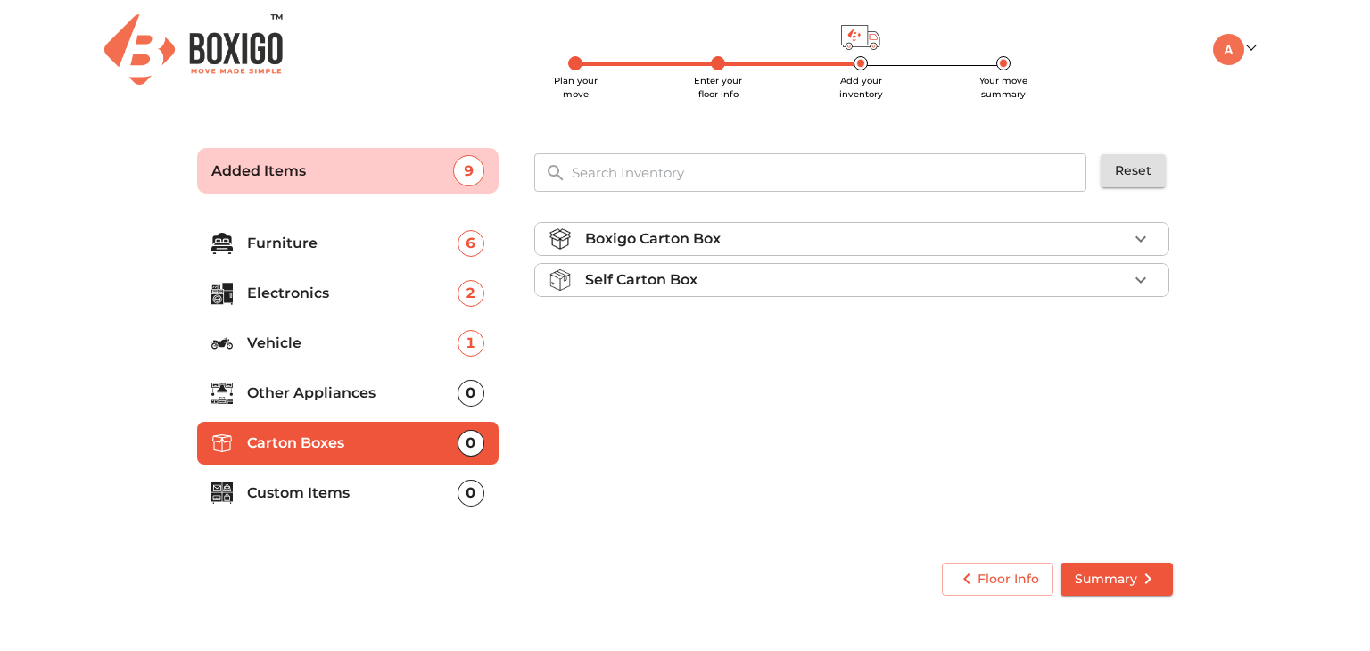
click at [1101, 233] on div "Boxigo Carton Box" at bounding box center [856, 238] width 542 height 21
click at [1120, 281] on span "Add" at bounding box center [1125, 281] width 39 height 21
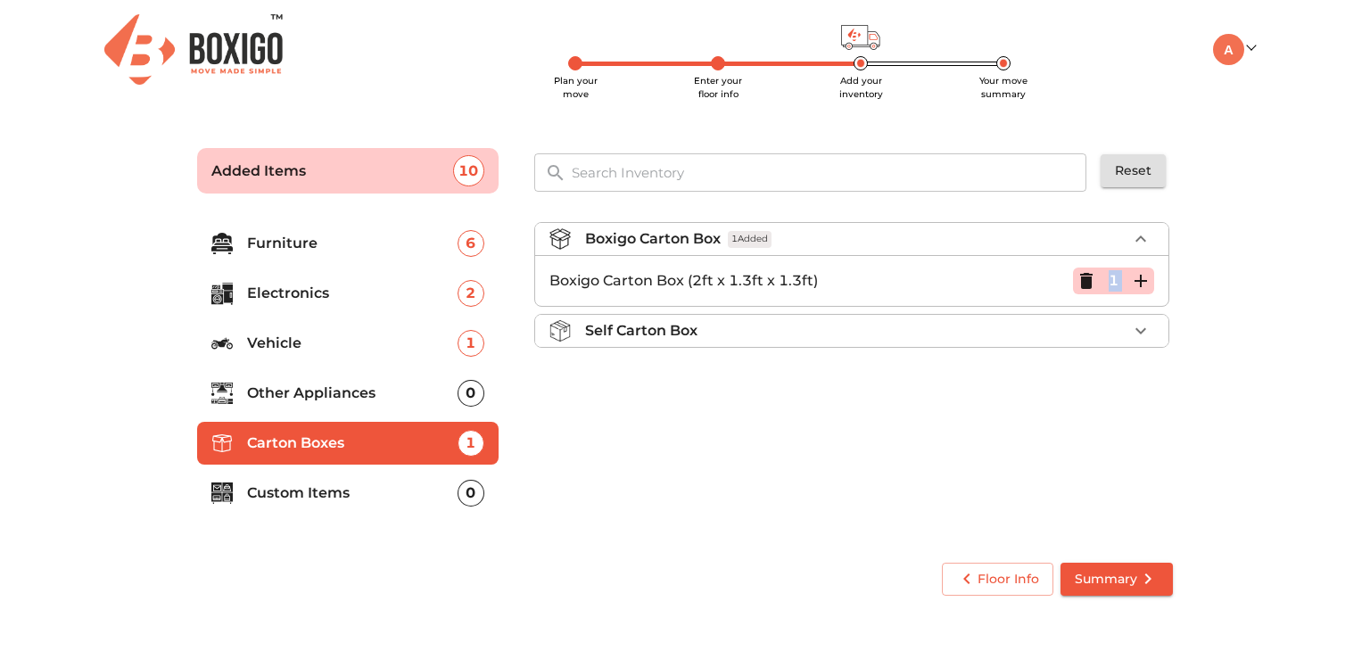
click at [1120, 281] on div "1" at bounding box center [1113, 281] width 81 height 27
click at [1146, 281] on icon "button" at bounding box center [1141, 281] width 12 height 12
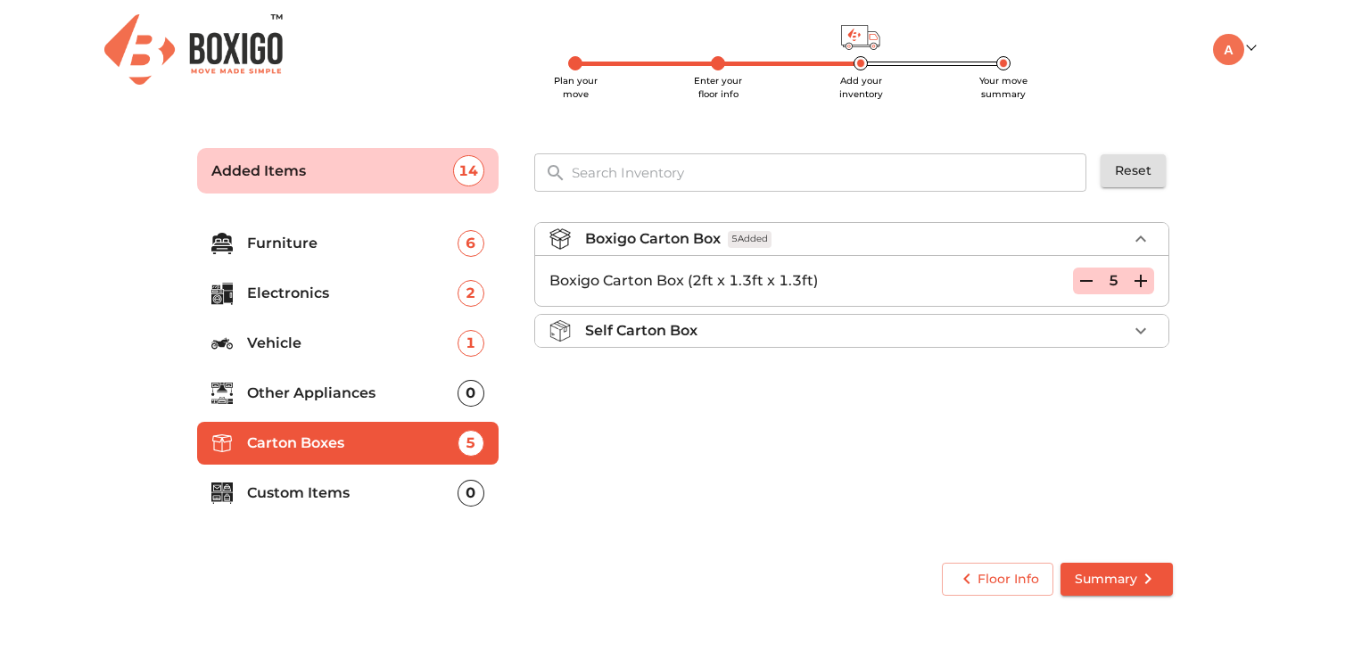
click at [1072, 332] on div "Self Carton Box" at bounding box center [856, 330] width 542 height 21
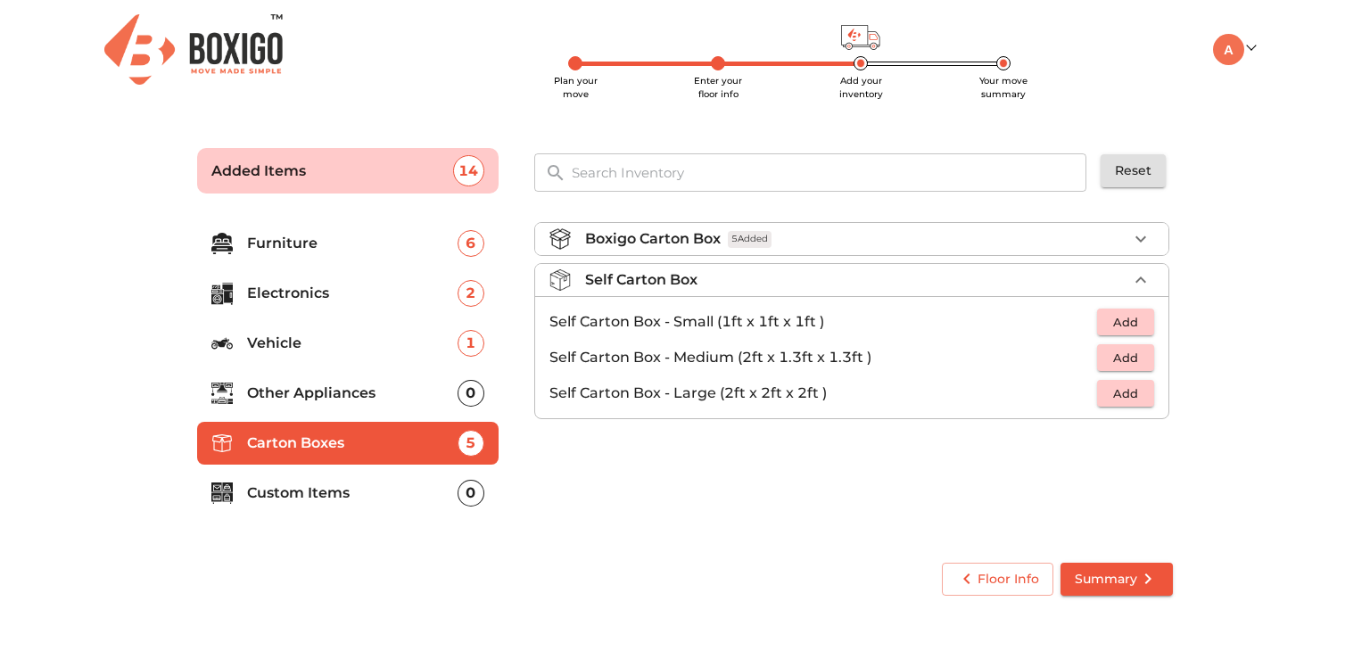
click at [1127, 363] on span "Add" at bounding box center [1125, 358] width 39 height 21
click at [1127, 363] on div "1" at bounding box center [1113, 357] width 81 height 27
click at [709, 525] on div "Boxigo Carton Box 5 Added Self Carton Box 1 Added Self Carton Box - Small (1ft …" at bounding box center [853, 376] width 653 height 337
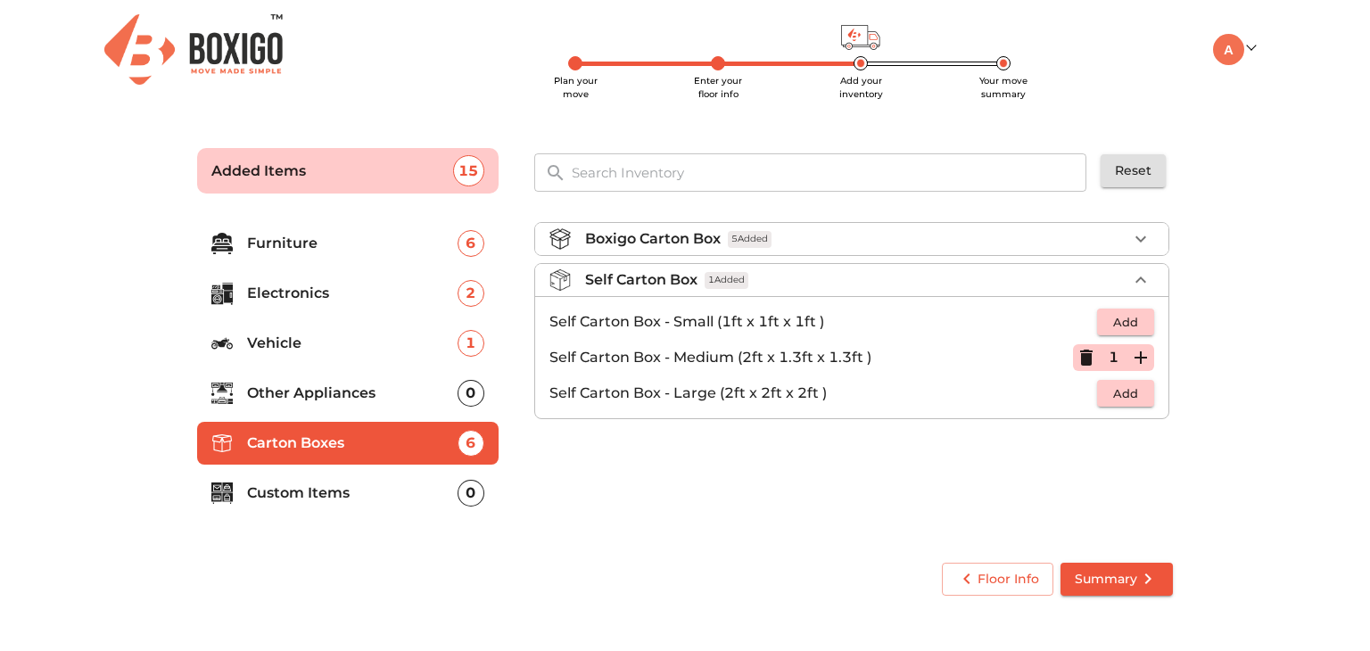
click at [396, 493] on p "Custom Items" at bounding box center [352, 493] width 211 height 21
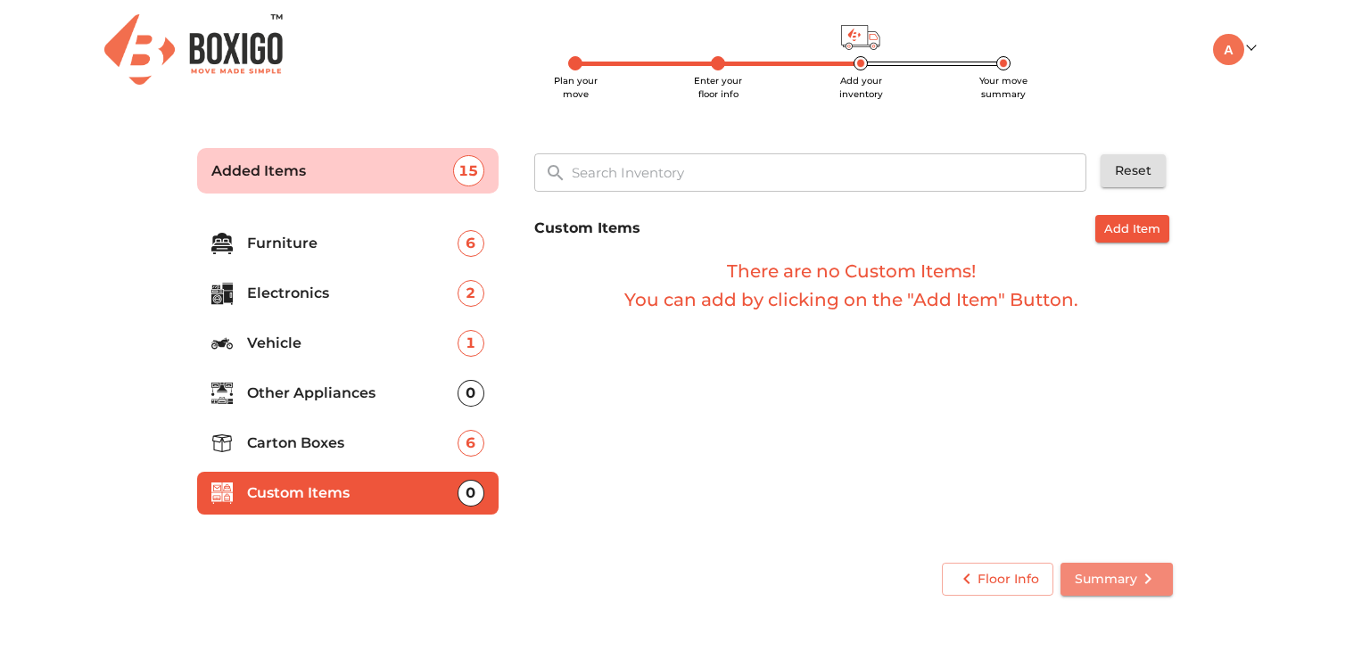
click at [1096, 581] on span "Summary" at bounding box center [1117, 579] width 84 height 22
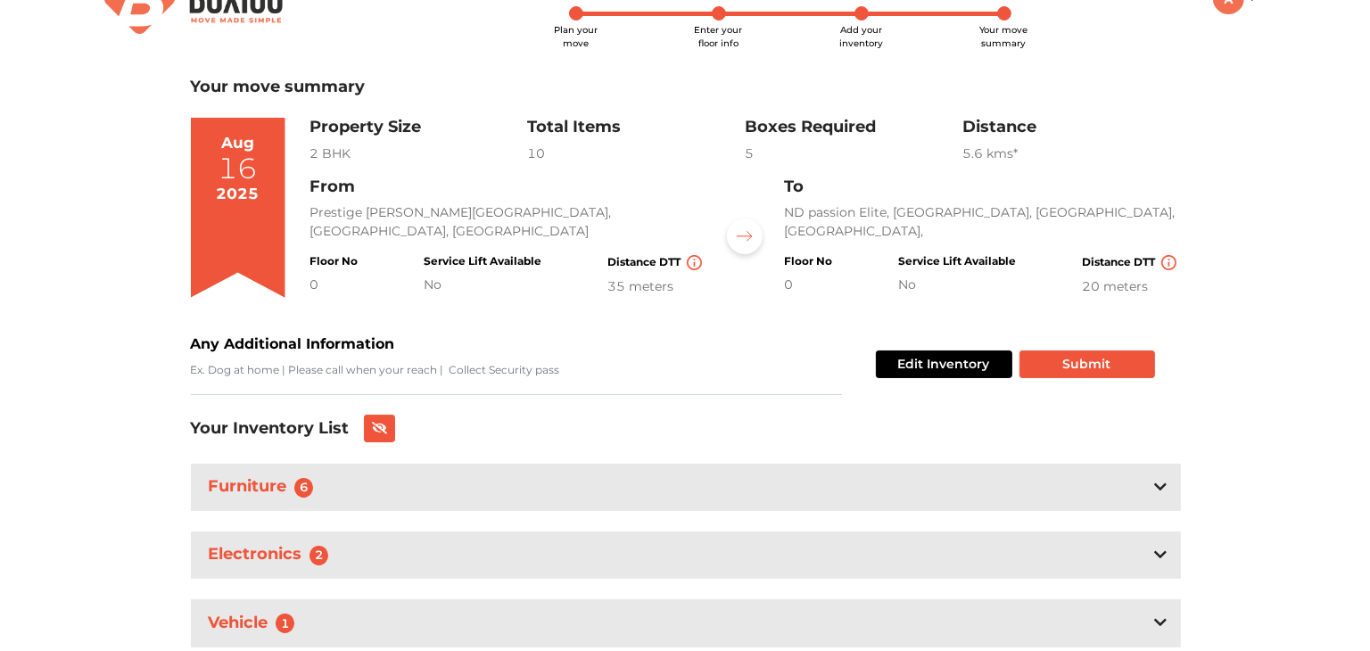
scroll to position [50, 0]
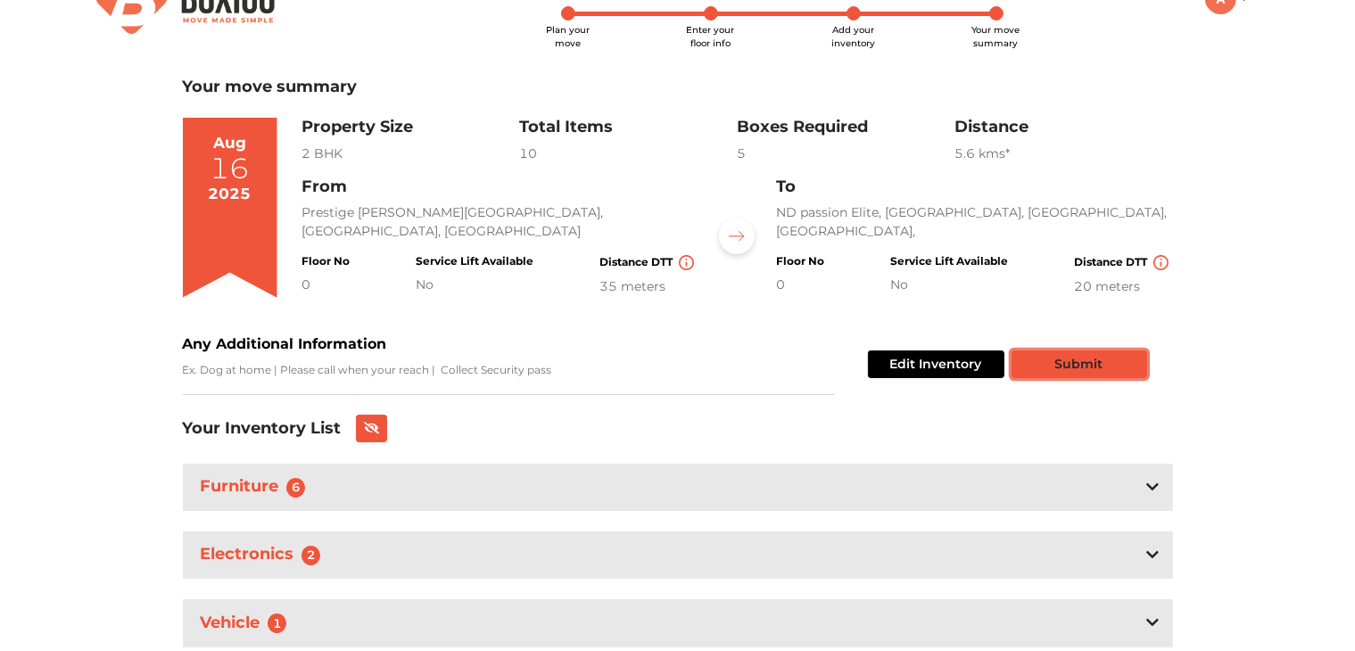
click at [1060, 361] on button "Submit" at bounding box center [1080, 365] width 136 height 28
